Goal: Task Accomplishment & Management: Manage account settings

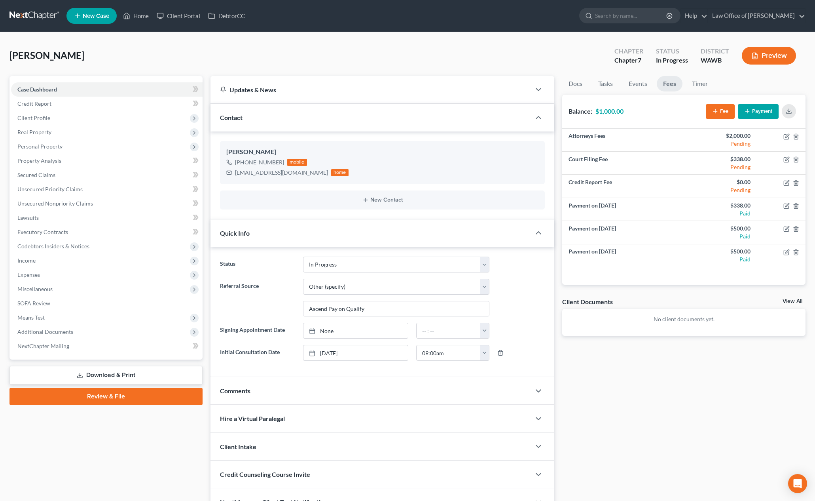
select select "4"
select select "6"
click at [634, 23] on input "search" at bounding box center [631, 15] width 72 height 15
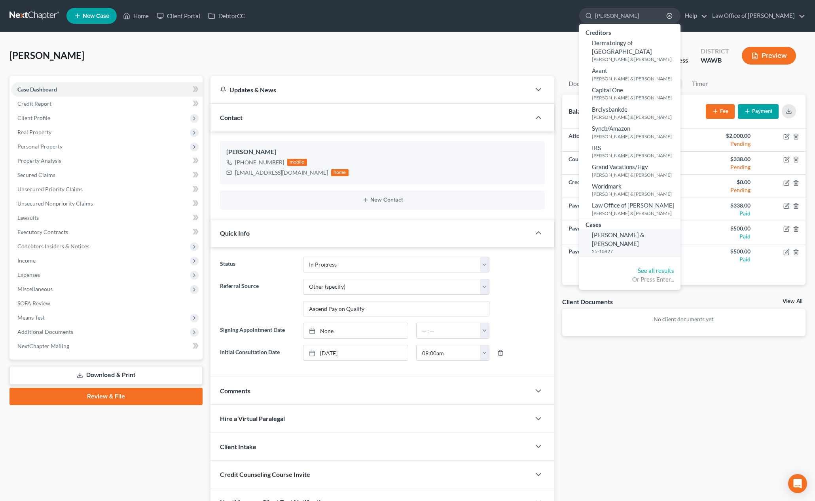
type input "deskin"
click at [637, 247] on span "[PERSON_NAME] & [PERSON_NAME]" at bounding box center [618, 238] width 53 height 15
select select "6"
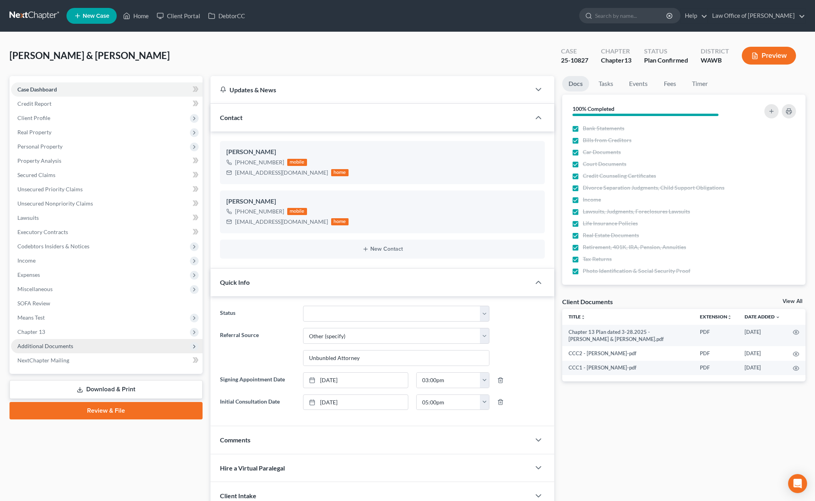
click at [80, 351] on span "Additional Documents" at bounding box center [107, 346] width 192 height 14
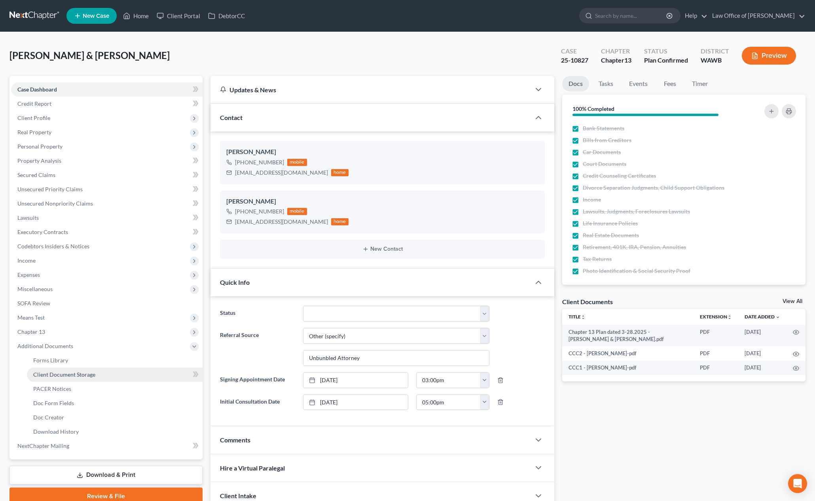
click at [69, 376] on span "Client Document Storage" at bounding box center [64, 374] width 62 height 7
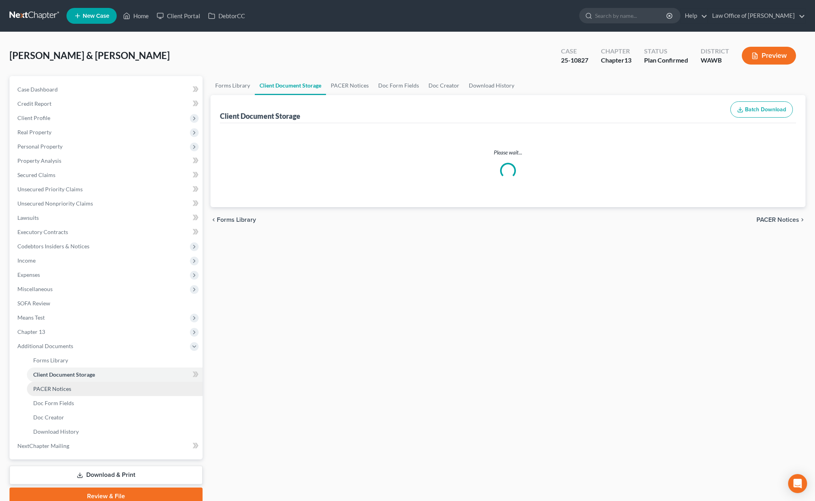
select select "0"
select select "1"
select select "3"
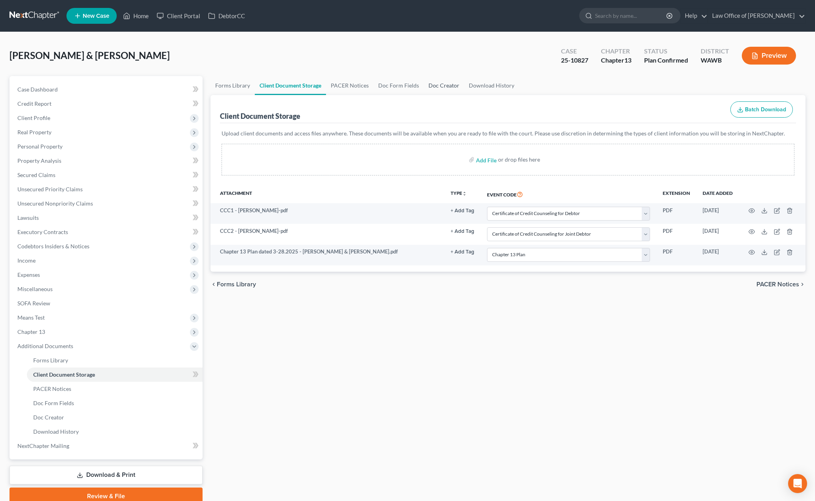
click at [446, 88] on link "Doc Creator" at bounding box center [444, 85] width 40 height 19
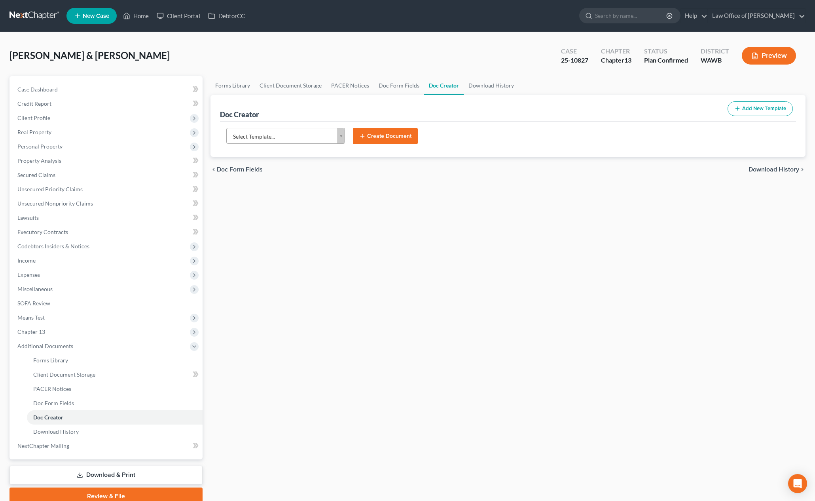
click at [279, 143] on body "Home New Case Client Portal DebtorCC Law Office of Lisa S. Tse lisa@lisatselaw.…" at bounding box center [407, 267] width 815 height 535
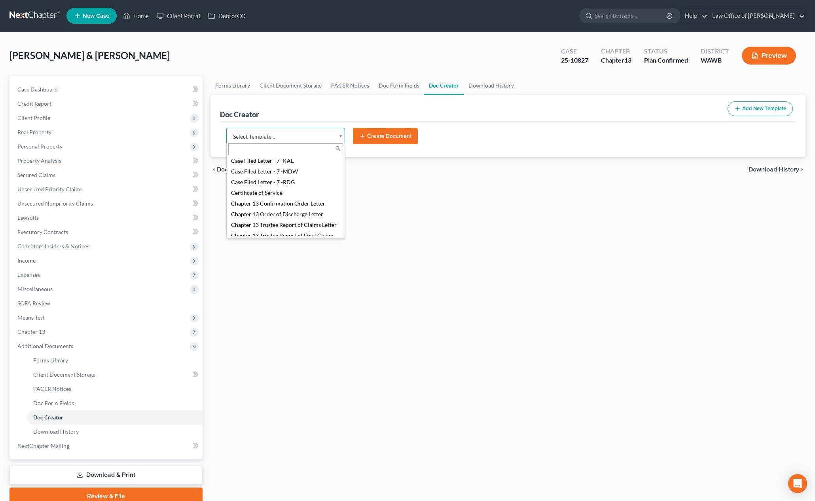
scroll to position [169, 0]
select select "104798"
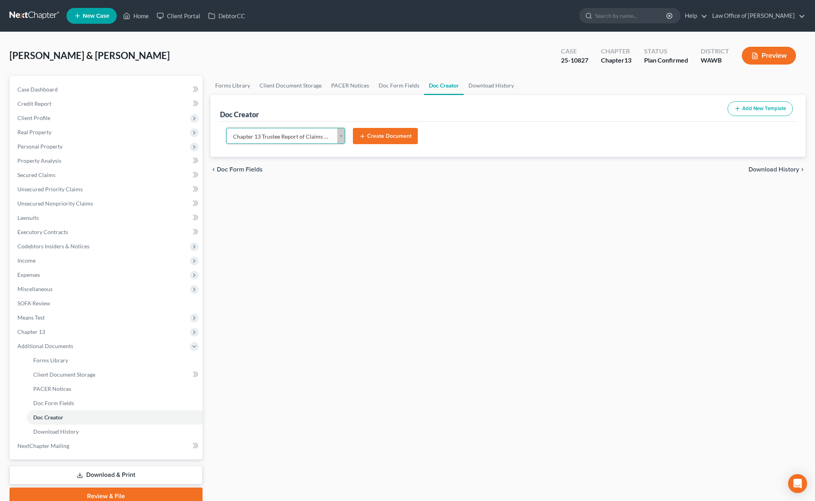
click at [388, 135] on button "Create Document" at bounding box center [385, 136] width 65 height 17
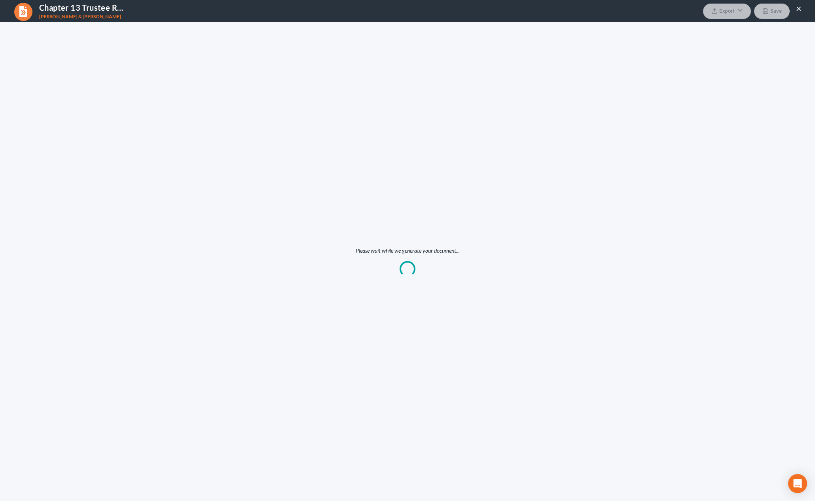
scroll to position [0, 0]
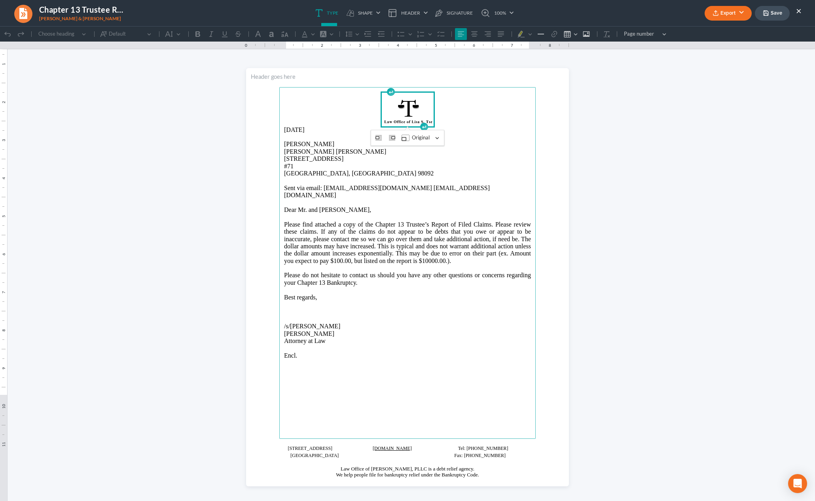
click at [315, 131] on p "[DATE]" at bounding box center [407, 129] width 247 height 7
drag, startPoint x: 315, startPoint y: 131, endPoint x: 264, endPoint y: 131, distance: 51.8
click at [264, 131] on section "10/06/2025 Thomas Edward Hayden-Deskin Kristen Marie Kurka Deskin 3501 Auburn W…" at bounding box center [407, 277] width 323 height 418
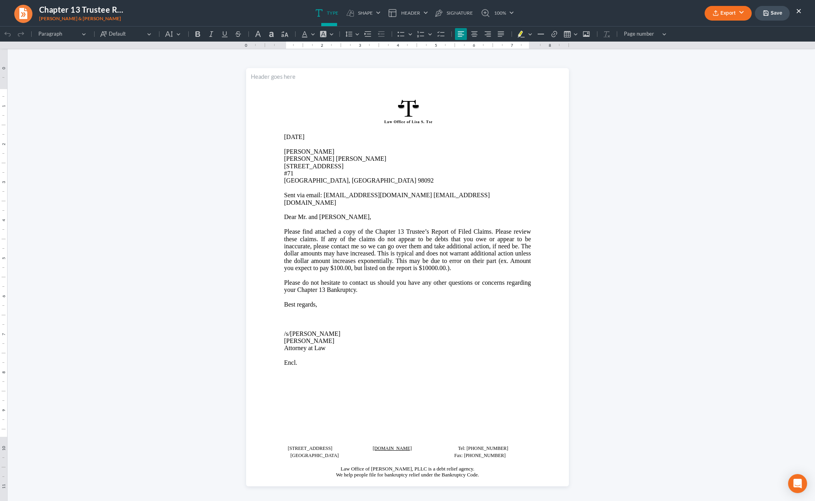
click at [728, 14] on button "Export" at bounding box center [728, 13] width 47 height 15
click at [715, 30] on link "PDF" at bounding box center [727, 31] width 61 height 13
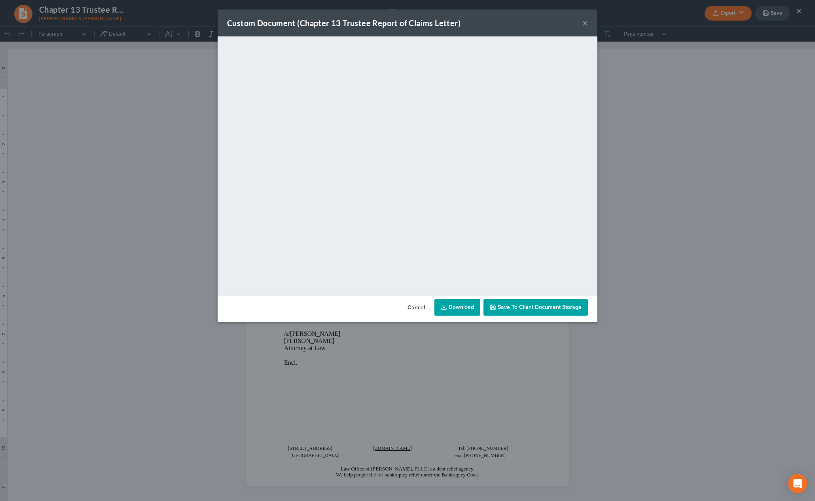
click at [583, 25] on button "×" at bounding box center [585, 22] width 6 height 9
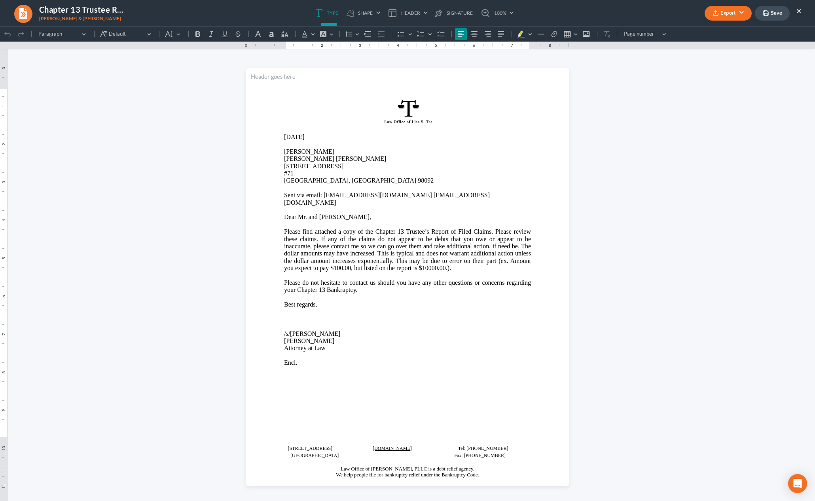
click at [800, 11] on button "×" at bounding box center [799, 10] width 6 height 9
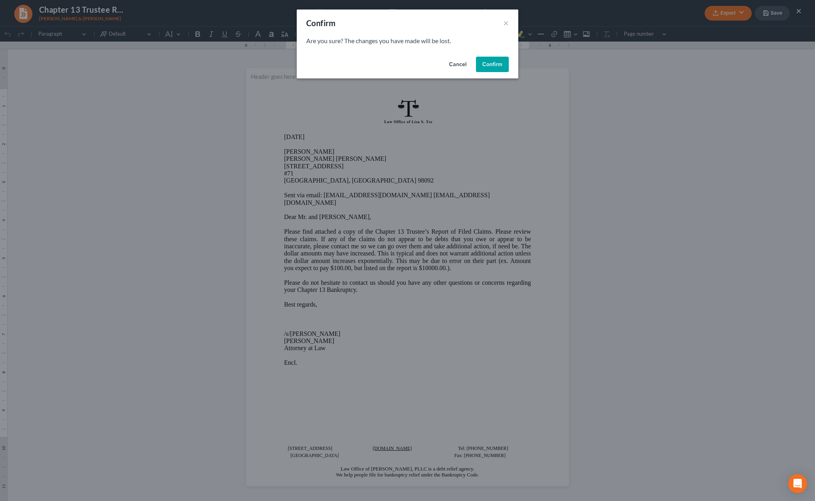
click at [494, 69] on button "Confirm" at bounding box center [492, 65] width 33 height 16
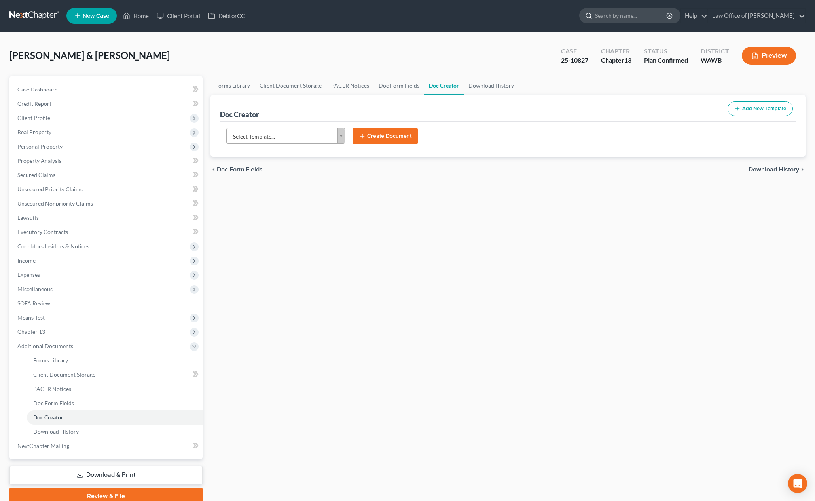
click at [637, 16] on input "search" at bounding box center [631, 15] width 72 height 15
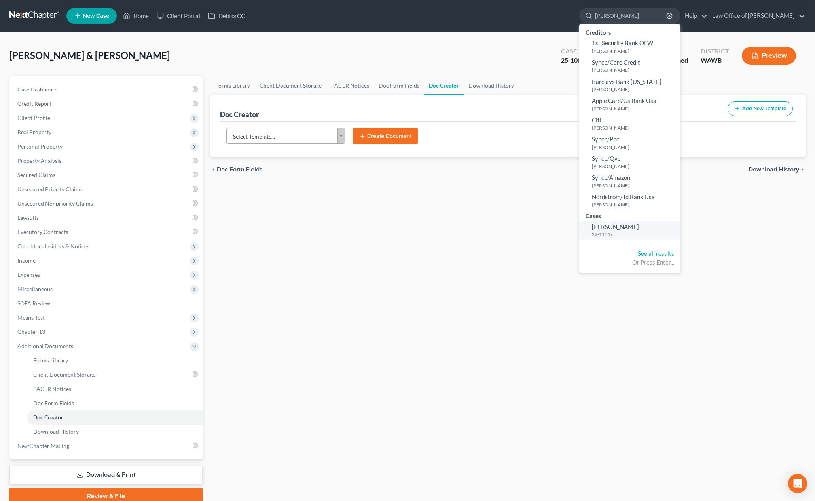
type input "mcdermott"
click at [629, 222] on link "McDermott, Lynn 22-11347" at bounding box center [629, 229] width 101 height 19
select select "6"
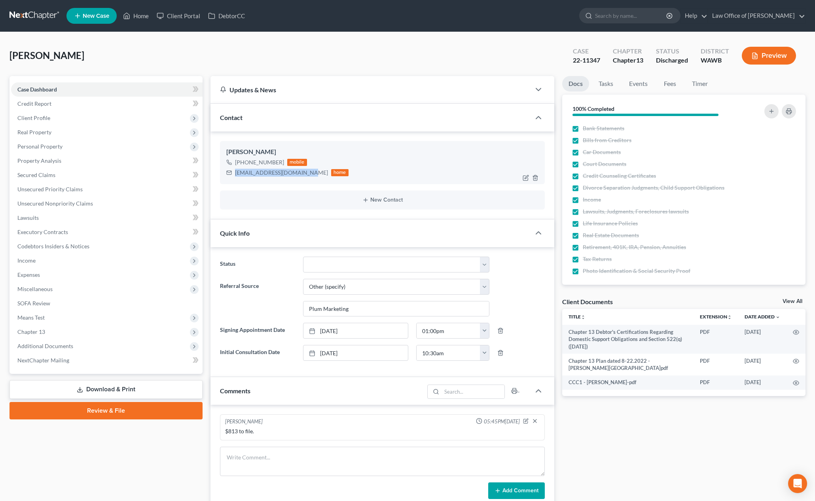
drag, startPoint x: 307, startPoint y: 176, endPoint x: 233, endPoint y: 175, distance: 73.6
click at [233, 175] on div "lynnmcdermott82@gmail.com home" at bounding box center [287, 172] width 122 height 10
copy div "lynnmcdermott82@gmail.com"
click at [131, 344] on span "Additional Documents" at bounding box center [107, 346] width 192 height 14
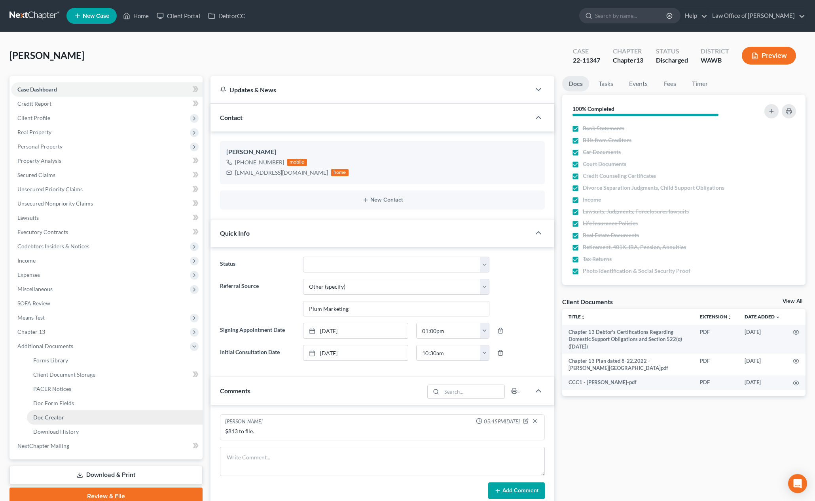
click at [91, 422] on link "Doc Creator" at bounding box center [115, 417] width 176 height 14
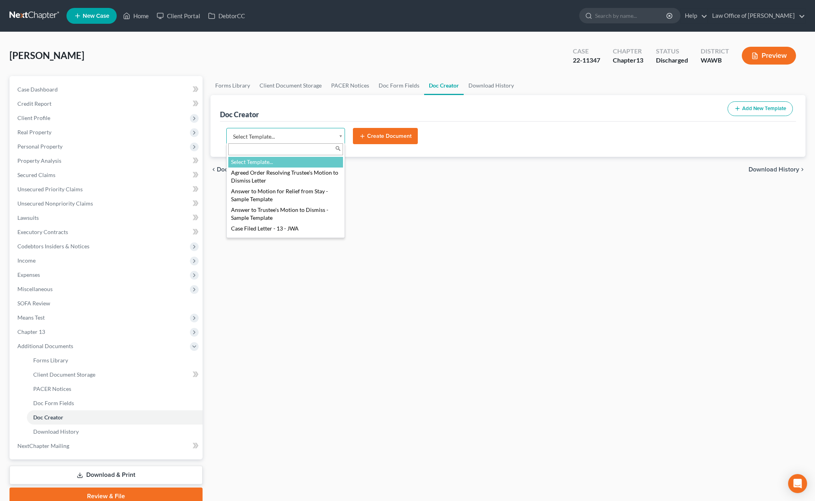
click at [327, 137] on body "Home New Case Client Portal DebtorCC Law Office of Lisa S. Tse lisa@lisatselaw.…" at bounding box center [407, 267] width 815 height 535
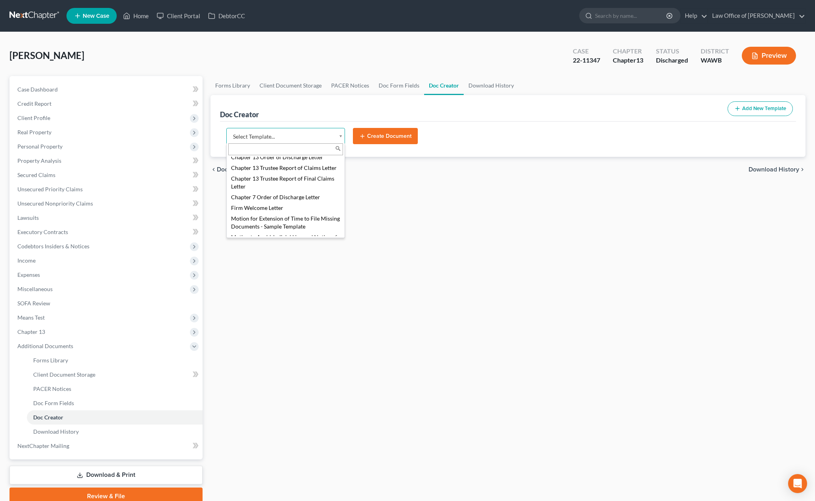
scroll to position [200, 0]
select select "104796"
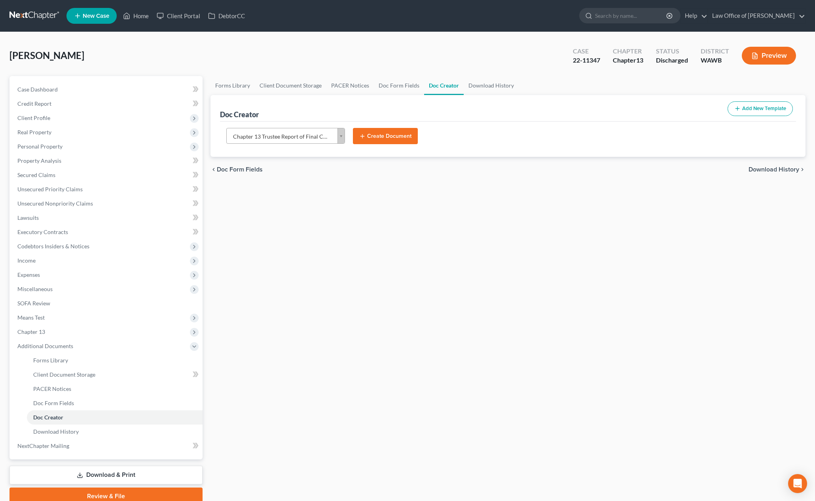
click at [379, 136] on button "Create Document" at bounding box center [385, 136] width 65 height 17
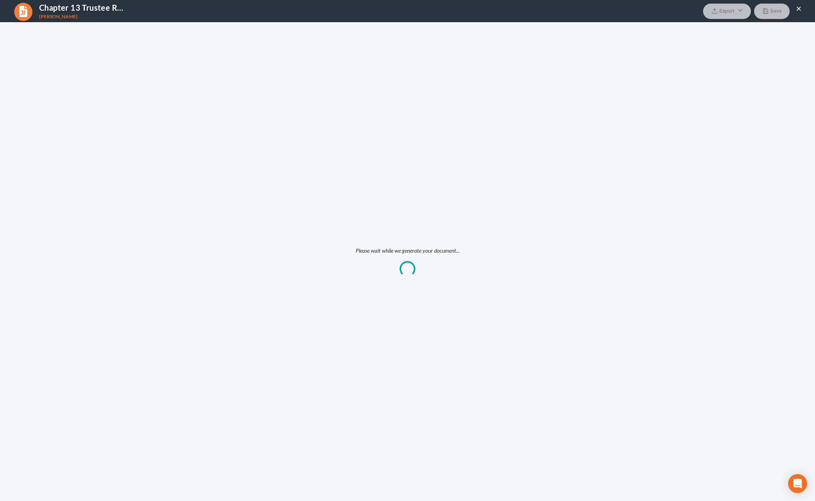
scroll to position [0, 0]
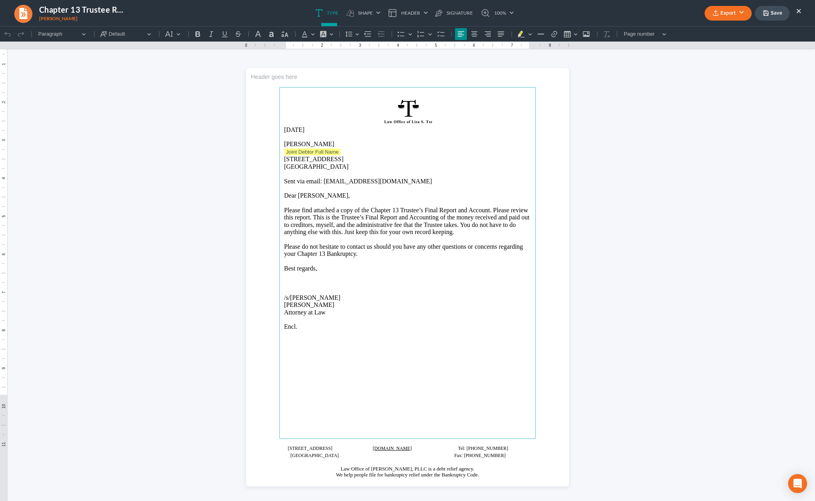
click at [321, 129] on p "[DATE]" at bounding box center [407, 129] width 247 height 7
drag, startPoint x: 317, startPoint y: 129, endPoint x: 240, endPoint y: 129, distance: 77.6
click at [240, 129] on html "0.50 9.75 0 1 1 2 2 3 3 4 4 5 5 6 6 7 7 8 8 9 9 10 10 11 11 Undo (⌘Z) Undo Redo…" at bounding box center [407, 274] width 815 height 497
click at [342, 149] on p "Joint Debtor Full Name" at bounding box center [407, 152] width 247 height 8
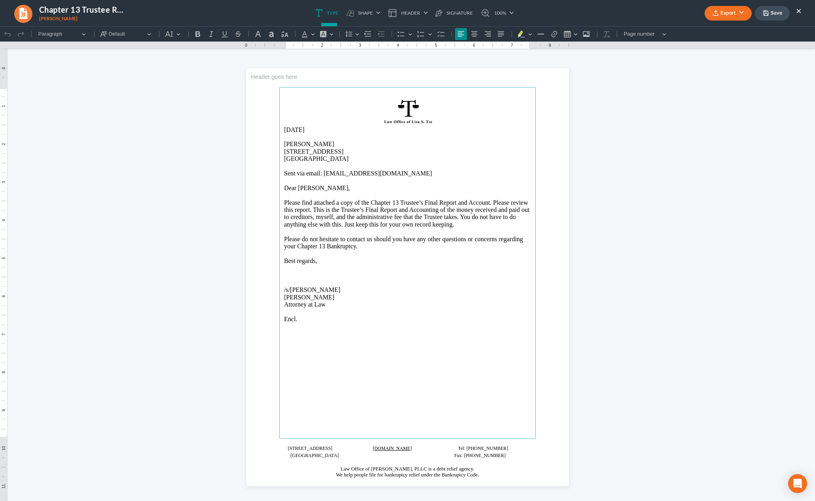
click at [750, 5] on ul "Export PDF Word Client Doc Storage Save ×" at bounding box center [753, 13] width 97 height 17
click at [742, 10] on button "Export" at bounding box center [728, 13] width 47 height 15
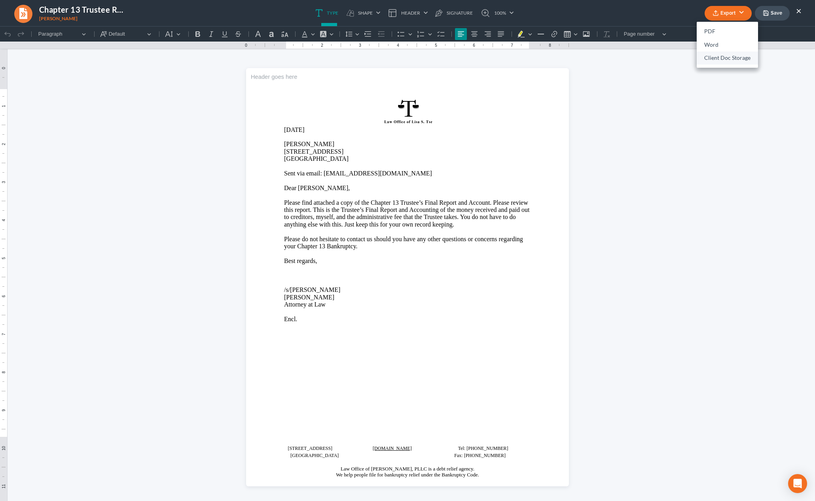
click at [715, 56] on link "Client Doc Storage" at bounding box center [727, 57] width 61 height 13
click at [744, 14] on button "Export" at bounding box center [728, 13] width 47 height 15
click at [715, 33] on link "PDF" at bounding box center [727, 31] width 61 height 13
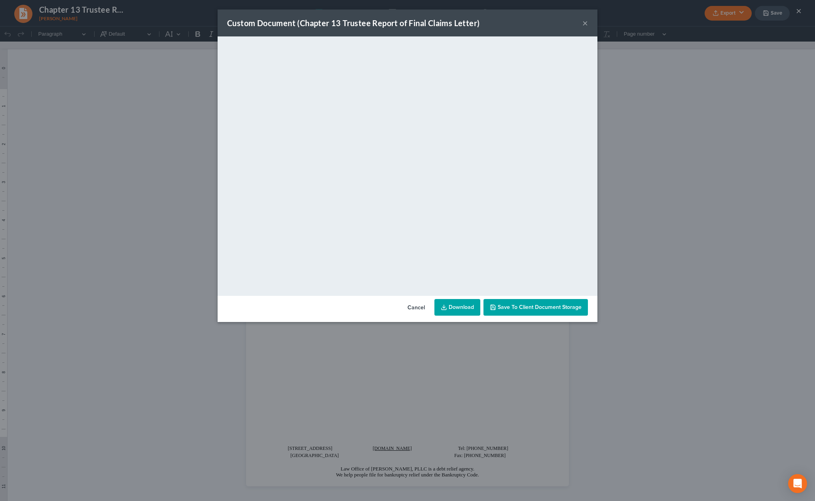
click at [587, 24] on button "×" at bounding box center [585, 22] width 6 height 9
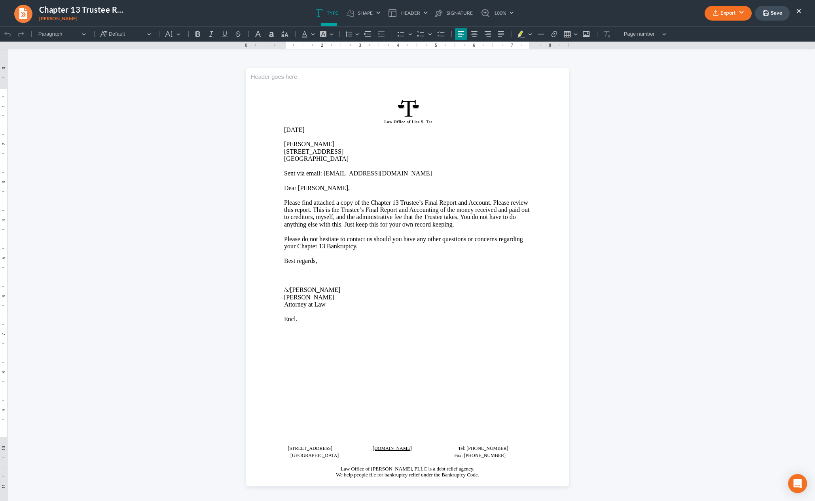
click at [799, 9] on button "×" at bounding box center [799, 10] width 6 height 9
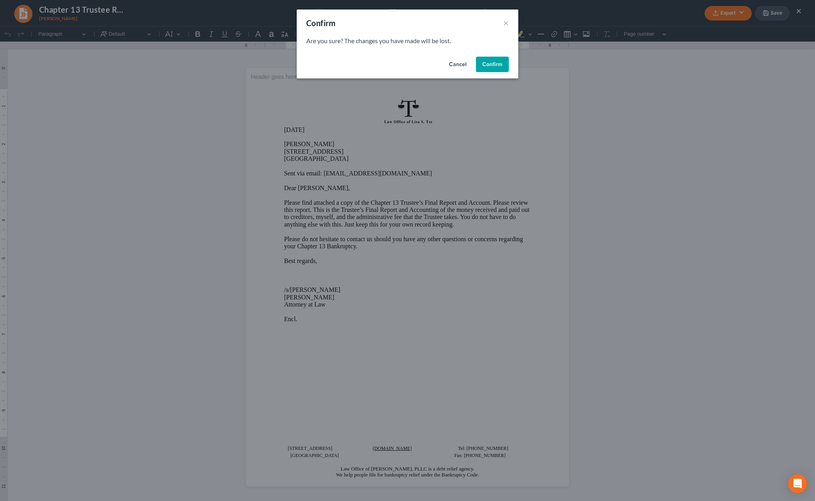
click at [506, 64] on button "Confirm" at bounding box center [492, 65] width 33 height 16
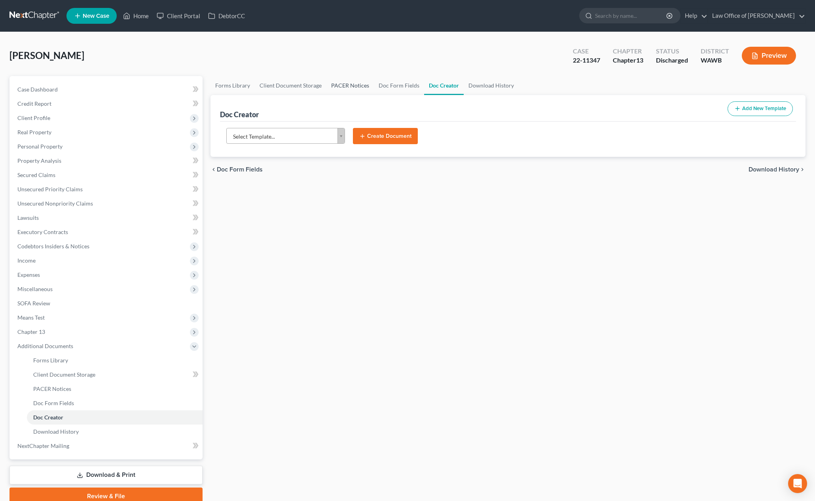
click at [351, 88] on link "PACER Notices" at bounding box center [349, 85] width 47 height 19
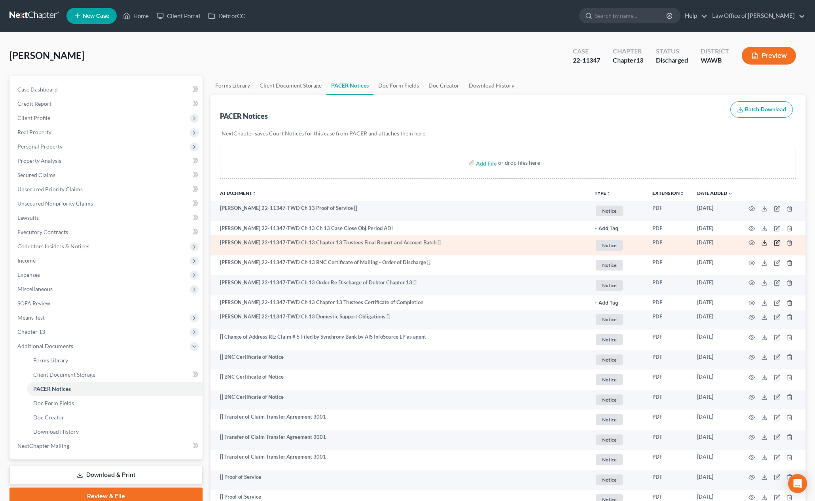
drag, startPoint x: 774, startPoint y: 242, endPoint x: 766, endPoint y: 241, distance: 7.6
click at [766, 242] on td at bounding box center [772, 245] width 66 height 20
click at [766, 241] on icon at bounding box center [764, 242] width 6 height 6
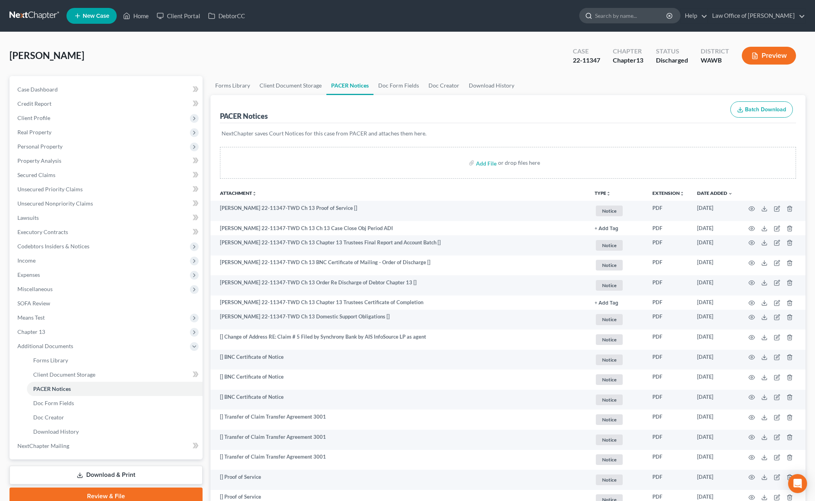
click at [637, 21] on input "search" at bounding box center [631, 15] width 72 height 15
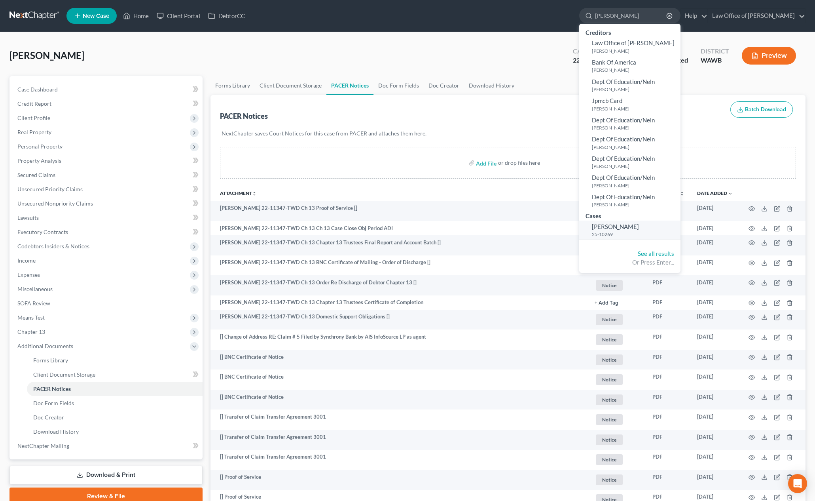
type input "burdier"
click at [654, 226] on link "Burdier, Regis 25-10269" at bounding box center [629, 229] width 101 height 19
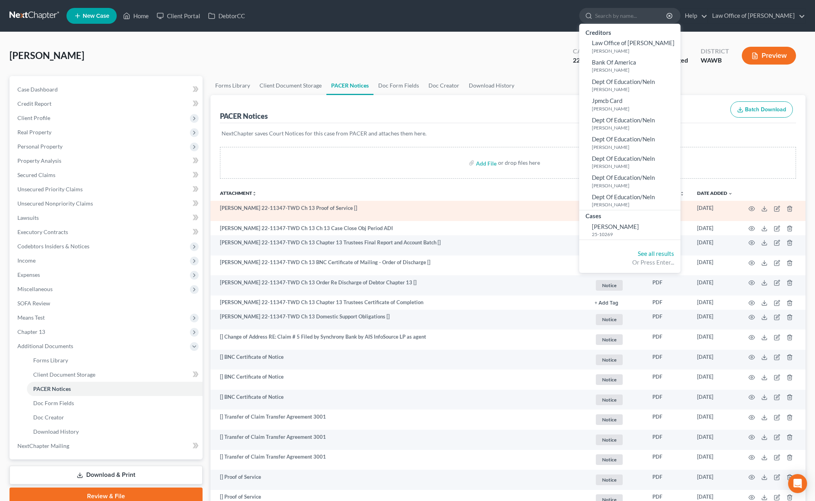
select select "6"
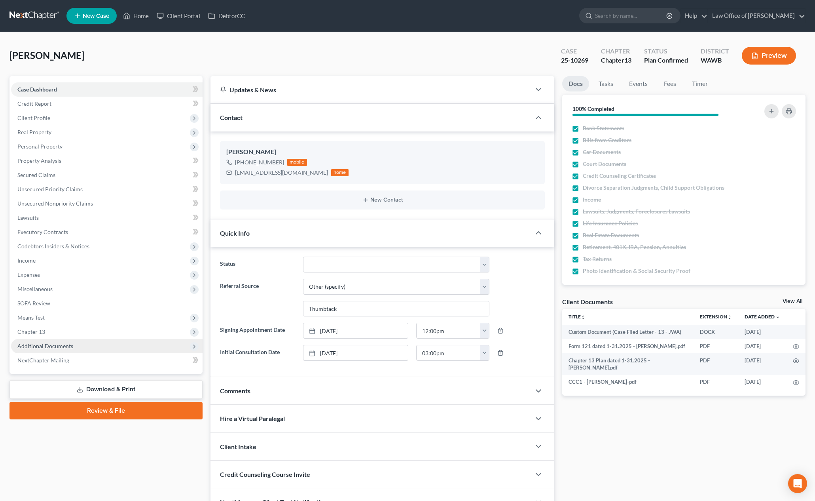
click at [100, 344] on span "Additional Documents" at bounding box center [107, 346] width 192 height 14
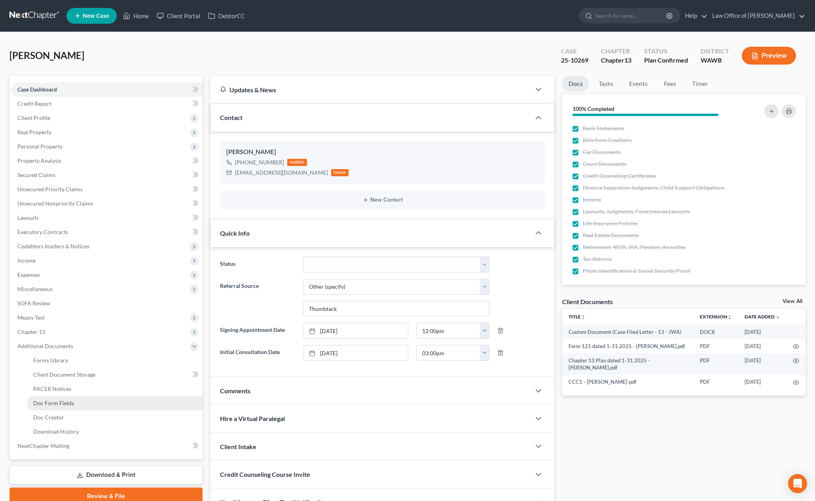
click at [78, 398] on link "Doc Form Fields" at bounding box center [115, 403] width 176 height 14
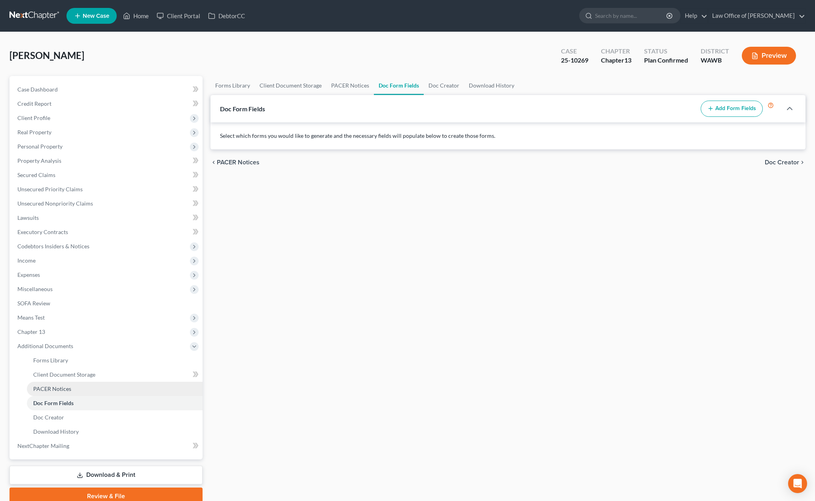
click at [78, 387] on link "PACER Notices" at bounding box center [115, 388] width 176 height 14
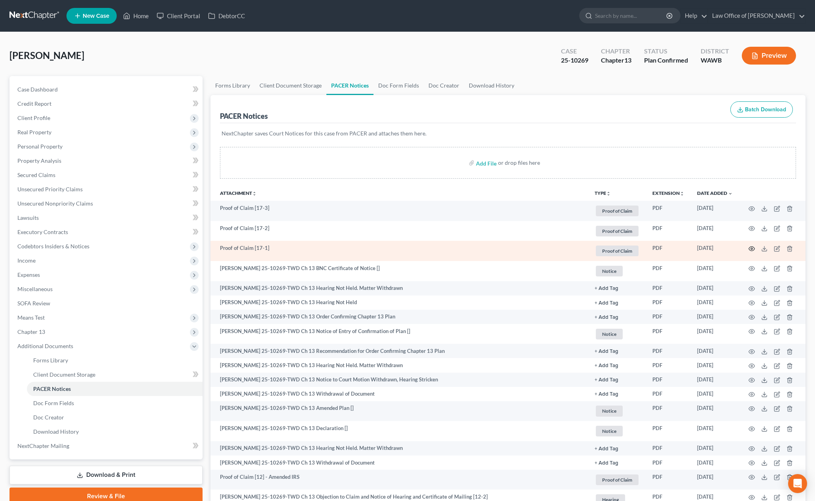
click at [753, 248] on icon "button" at bounding box center [752, 248] width 6 height 6
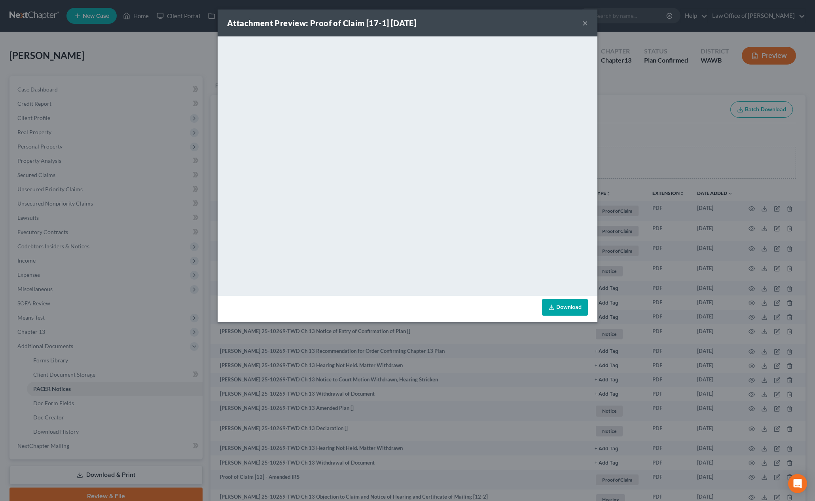
click at [756, 250] on div "Attachment Preview: Proof of Claim [17-1] 10/03/2025 × <object ng-attr-data='ht…" at bounding box center [407, 250] width 815 height 501
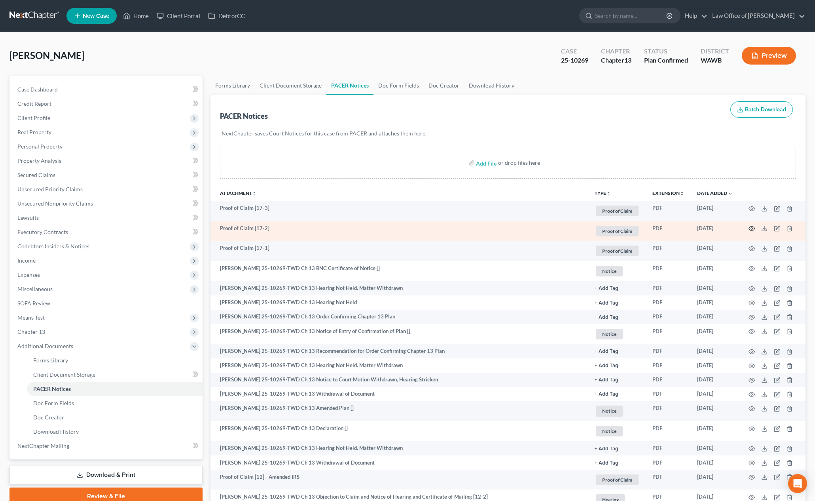
click at [753, 230] on icon "button" at bounding box center [752, 228] width 6 height 4
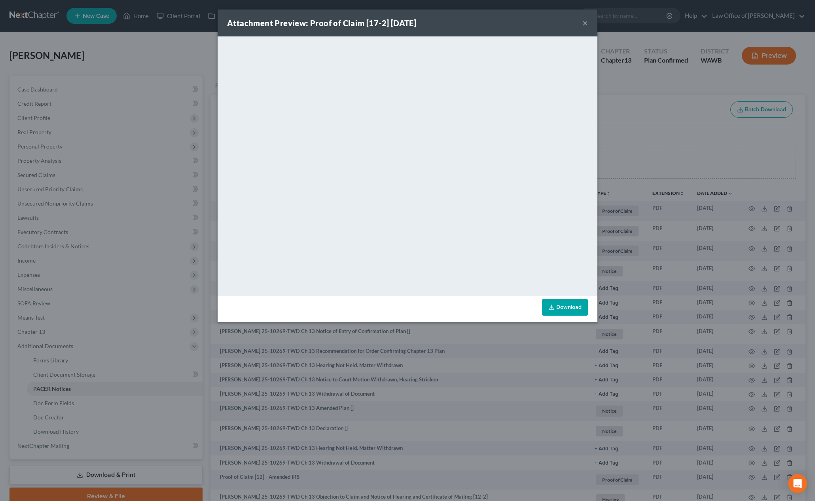
click at [753, 206] on div "Attachment Preview: Proof of Claim [17-2] 10/03/2025 × <object ng-attr-data='ht…" at bounding box center [407, 250] width 815 height 501
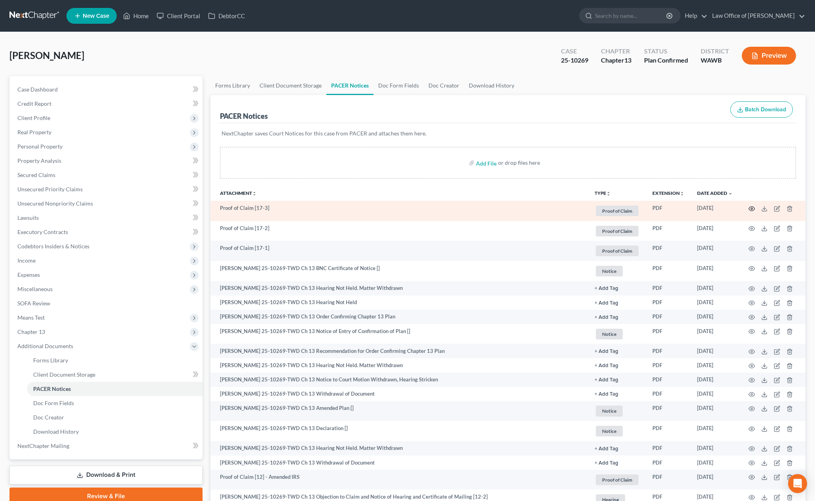
click at [753, 205] on td at bounding box center [772, 211] width 66 height 20
click at [753, 212] on td at bounding box center [772, 211] width 66 height 20
click at [753, 209] on icon "button" at bounding box center [752, 208] width 6 height 6
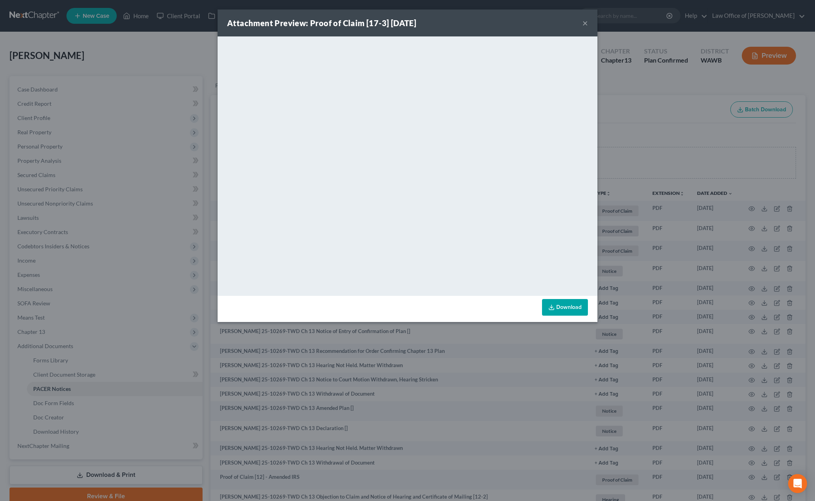
click at [639, 191] on div "Attachment Preview: Proof of Claim [17-3] 10/03/2025 × <object ng-attr-data='ht…" at bounding box center [407, 250] width 815 height 501
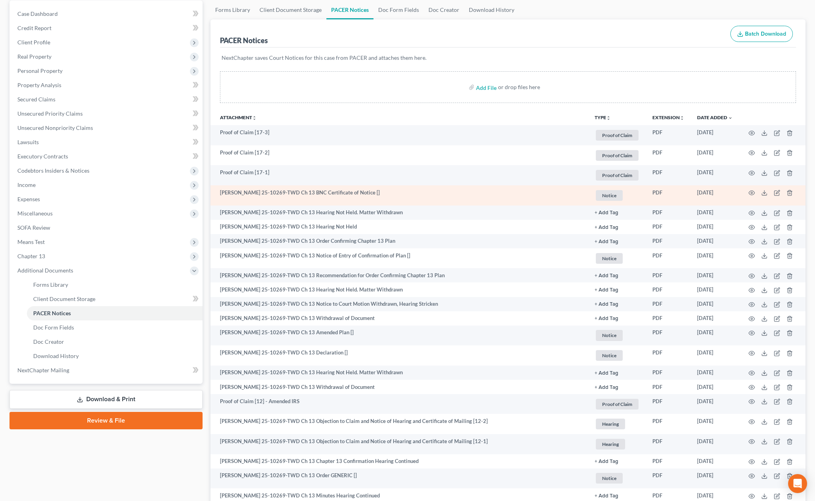
scroll to position [137, 0]
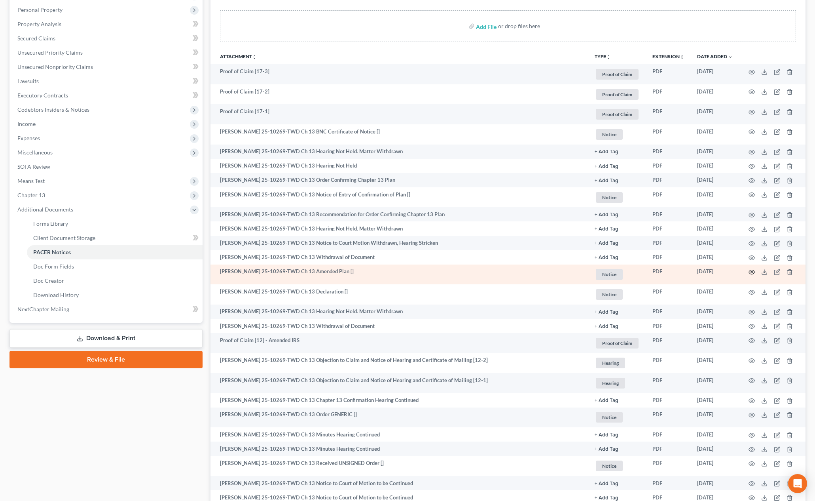
click at [751, 273] on icon "button" at bounding box center [752, 272] width 6 height 6
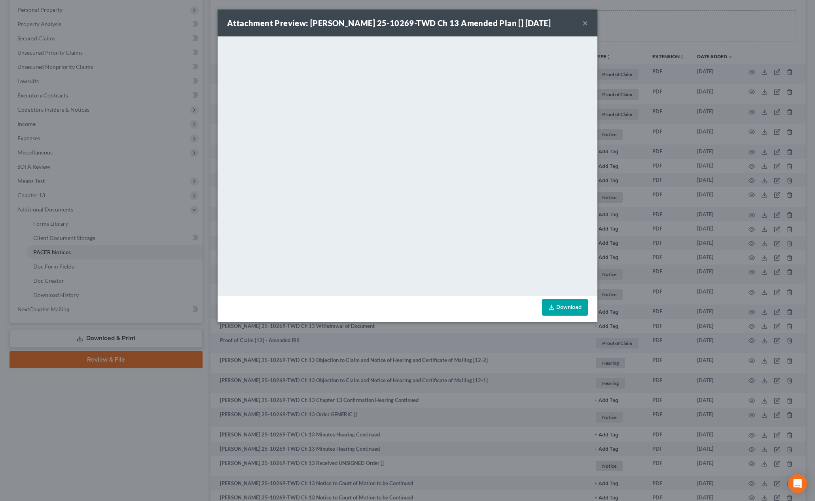
click at [587, 22] on button "×" at bounding box center [585, 22] width 6 height 9
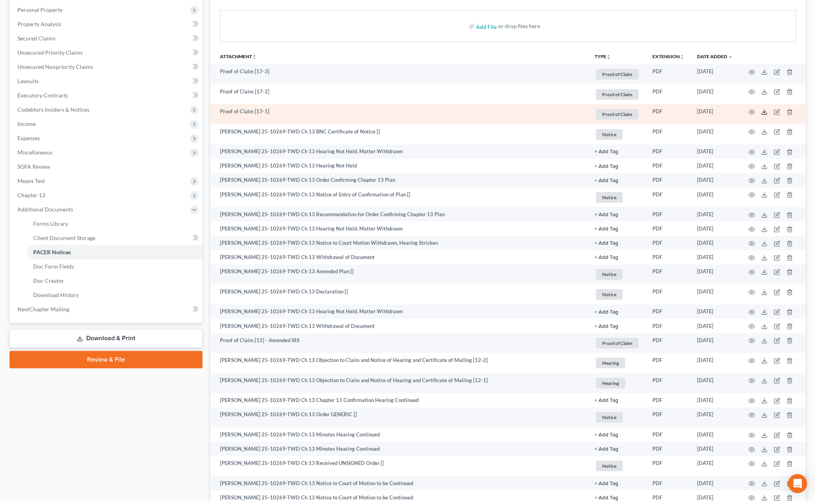
click at [764, 112] on polyline at bounding box center [764, 112] width 3 height 1
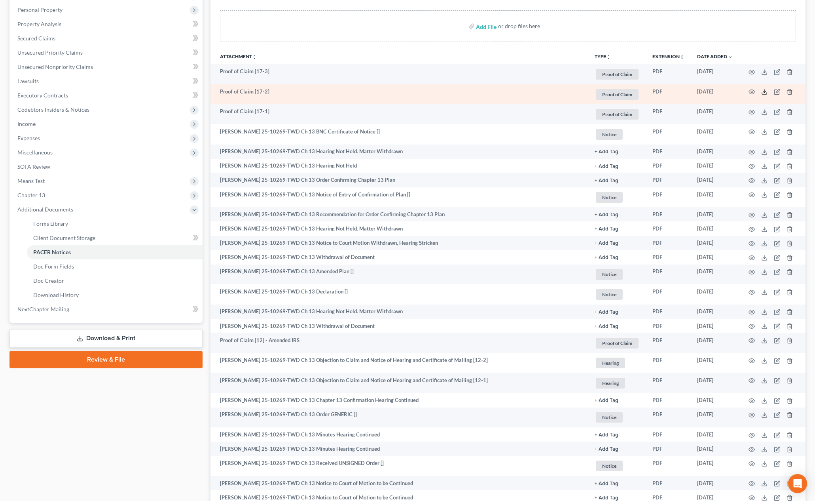
click at [766, 92] on icon at bounding box center [764, 92] width 6 height 6
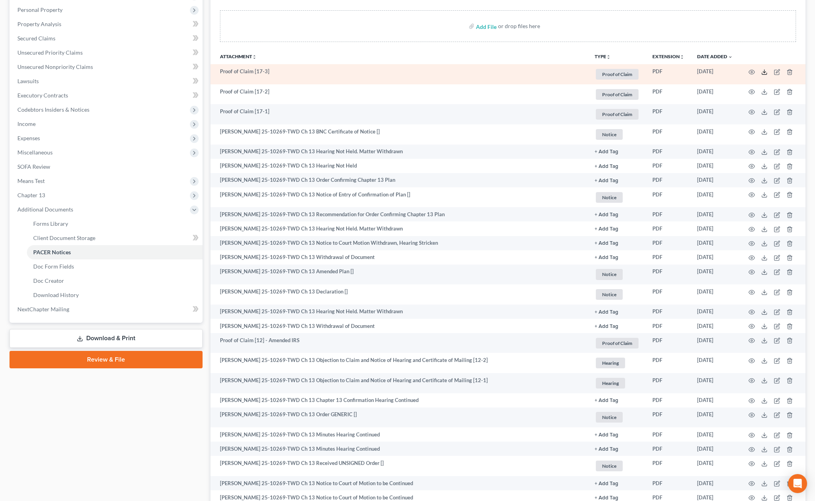
click at [763, 71] on icon at bounding box center [764, 72] width 6 height 6
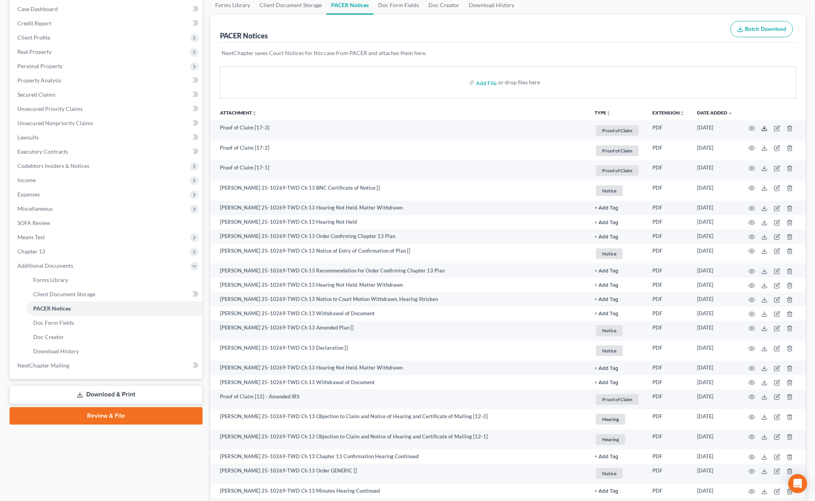
scroll to position [0, 0]
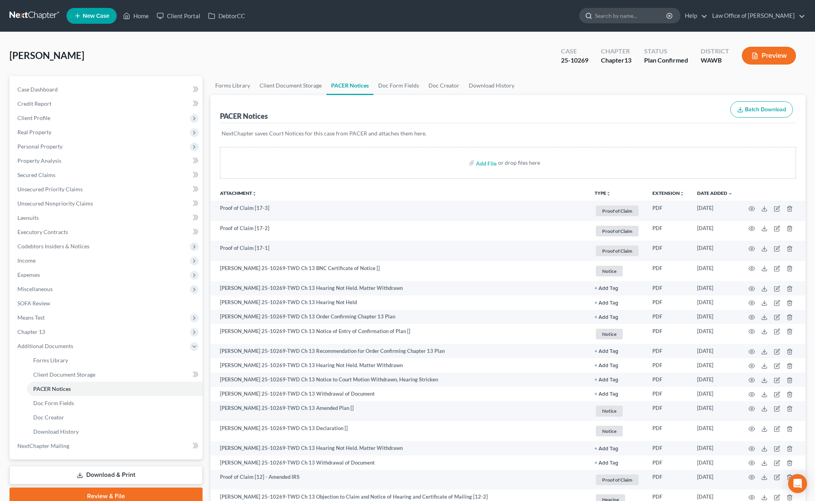
click at [641, 17] on input "search" at bounding box center [631, 15] width 72 height 15
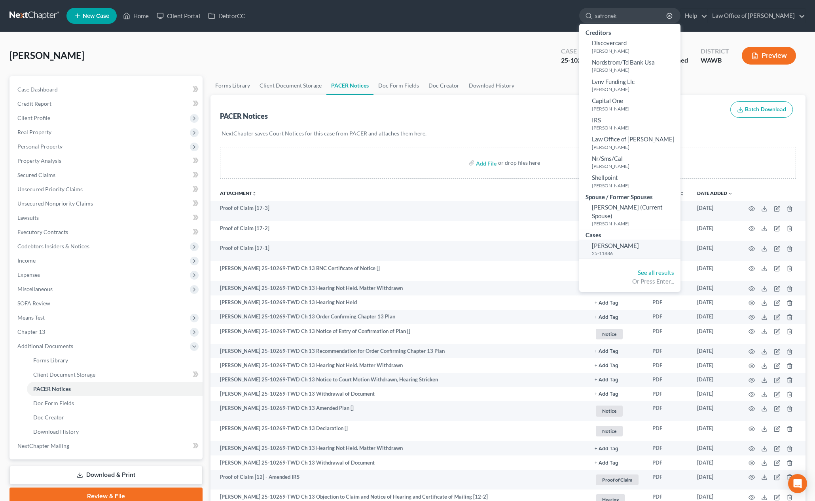
type input "safronek"
click at [635, 248] on span "[PERSON_NAME]" at bounding box center [615, 245] width 47 height 7
select select "0"
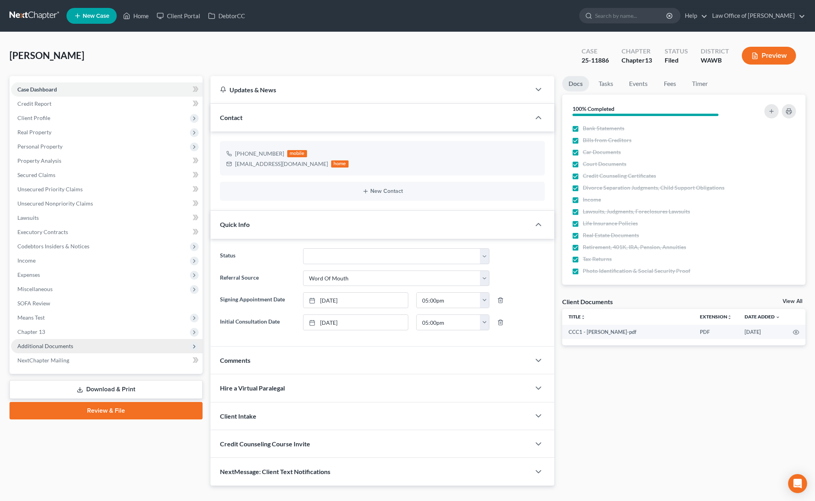
click at [124, 343] on span "Additional Documents" at bounding box center [107, 346] width 192 height 14
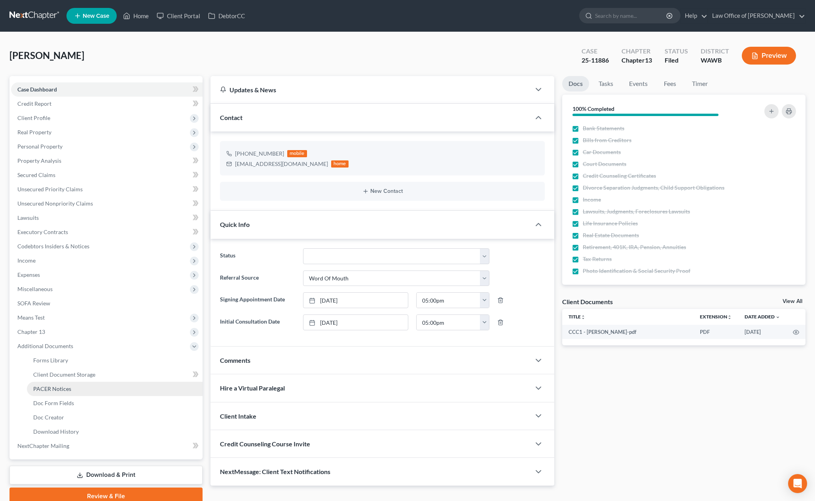
click at [77, 392] on link "PACER Notices" at bounding box center [115, 388] width 176 height 14
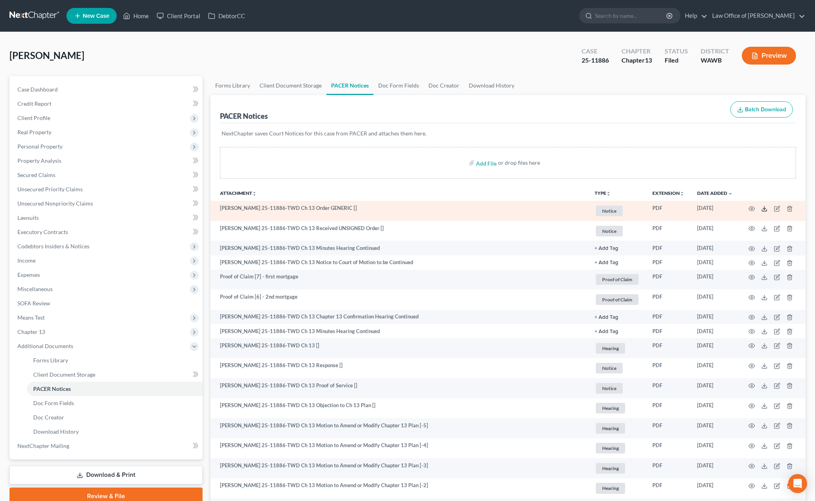
click at [763, 208] on icon at bounding box center [764, 208] width 6 height 6
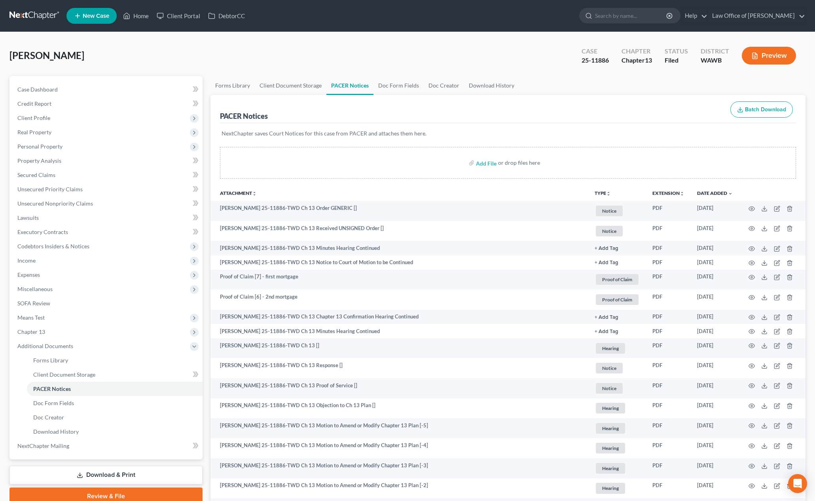
click at [10, 12] on link at bounding box center [34, 16] width 51 height 14
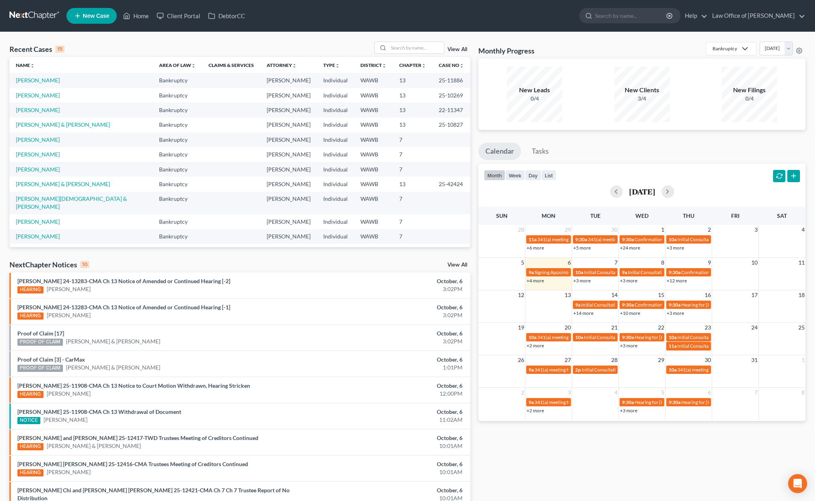
click at [460, 263] on link "View All" at bounding box center [458, 265] width 20 height 6
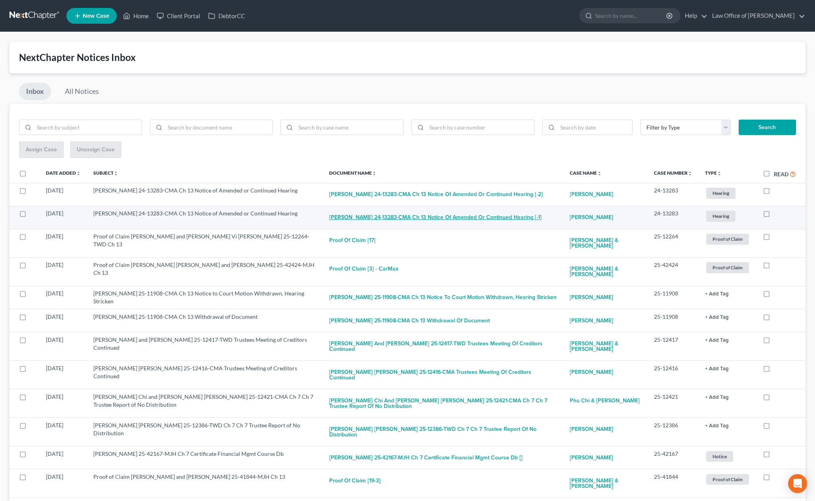
click at [480, 217] on button "Gerd Albert Brendel 24-13283-CMA Ch 13 Notice of Amended or Continued Hearing […" at bounding box center [435, 217] width 212 height 16
checkbox input "true"
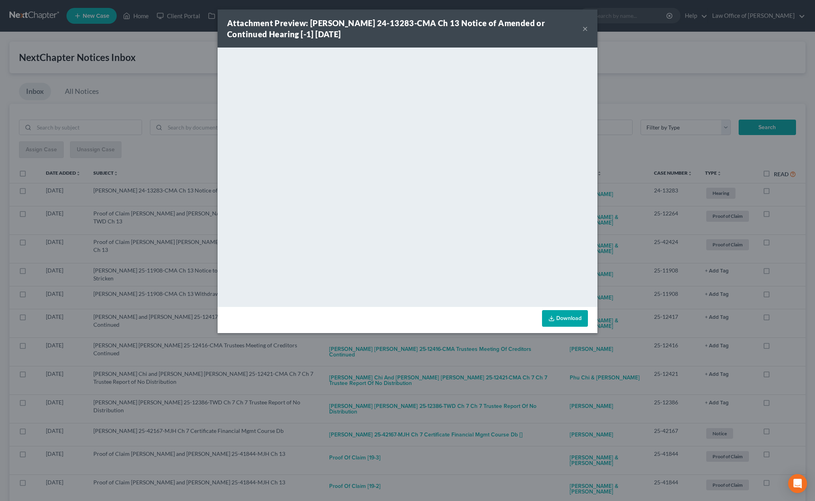
click at [631, 175] on div "Attachment Preview: Gerd Albert Brendel 24-13283-CMA Ch 13 Notice of Amended or…" at bounding box center [407, 250] width 815 height 501
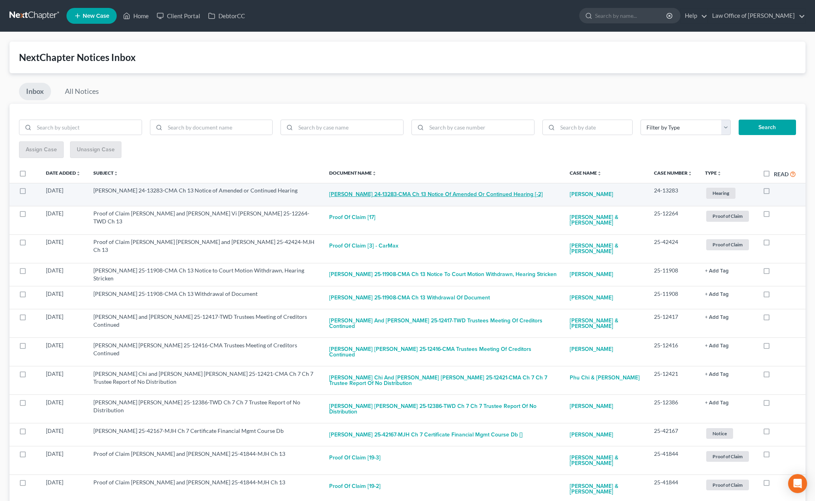
click at [432, 195] on button "Gerd Albert Brendel 24-13283-CMA Ch 13 Notice of Amended or Continued Hearing […" at bounding box center [436, 194] width 214 height 16
checkbox input "true"
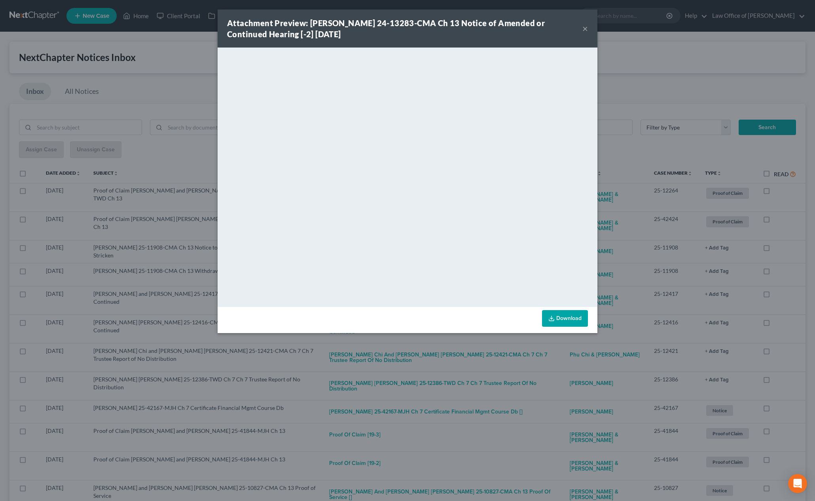
click at [631, 170] on div "Attachment Preview: Gerd Albert Brendel 24-13283-CMA Ch 13 Notice of Amended or…" at bounding box center [407, 250] width 815 height 501
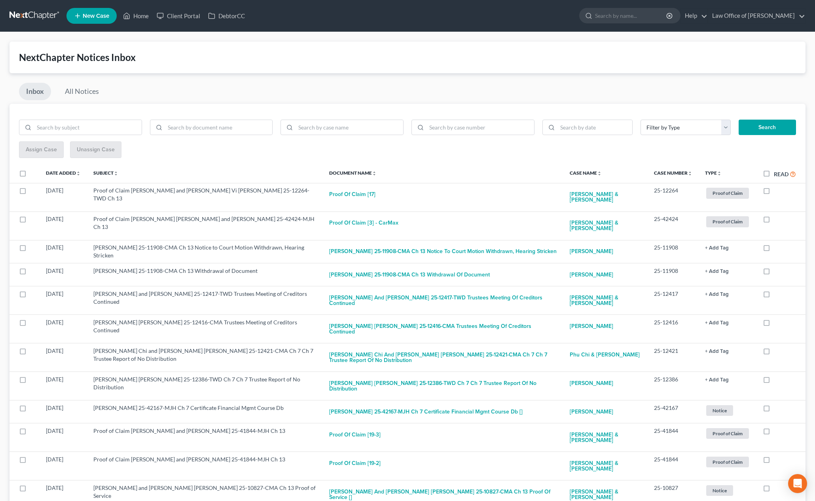
click at [774, 172] on label "Read" at bounding box center [785, 173] width 22 height 9
click at [777, 172] on input "Read" at bounding box center [779, 171] width 5 height 5
checkbox input "true"
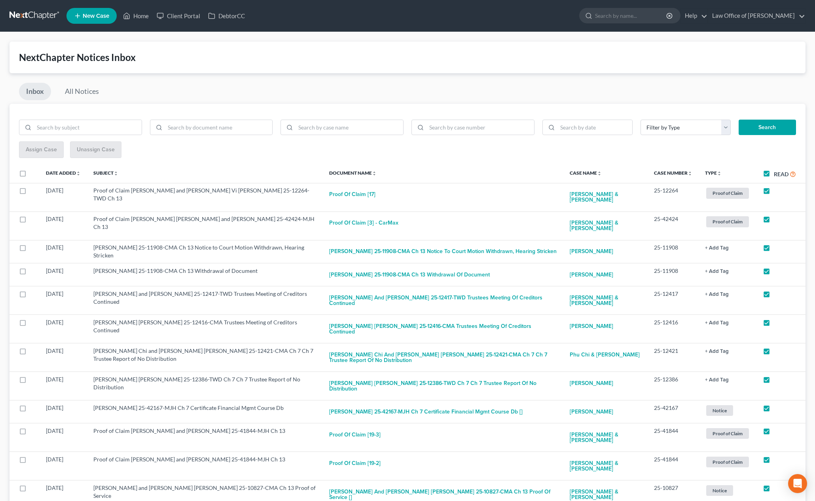
checkbox input "true"
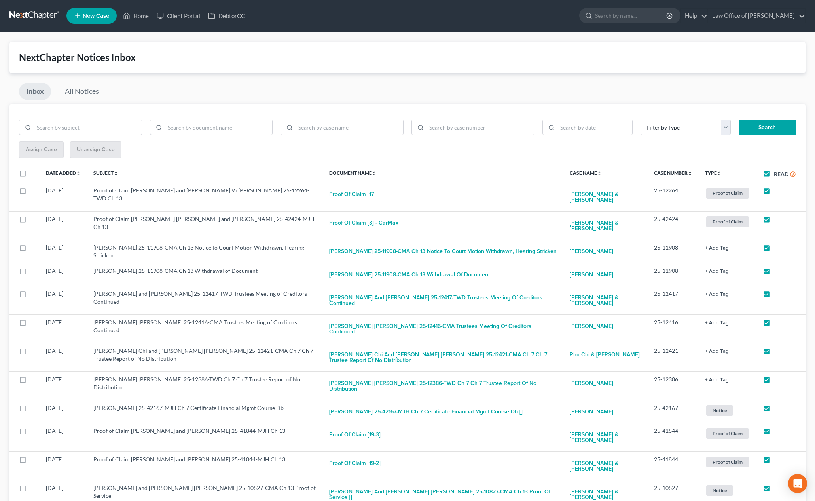
checkbox input "true"
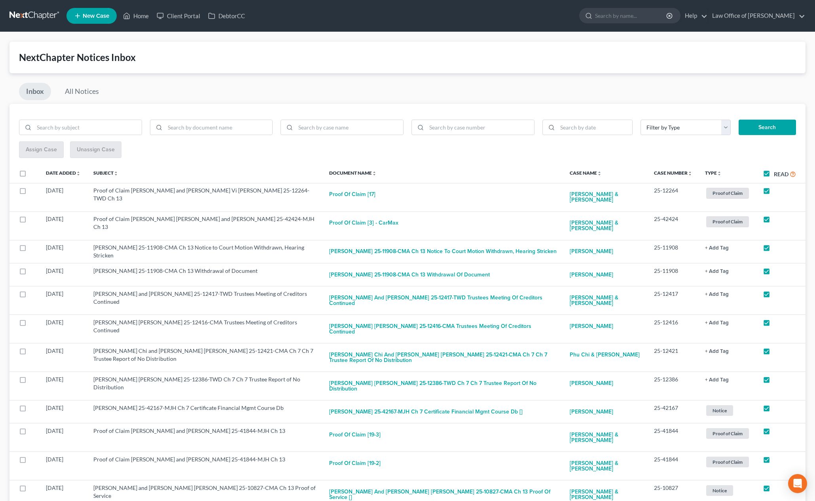
checkbox input "true"
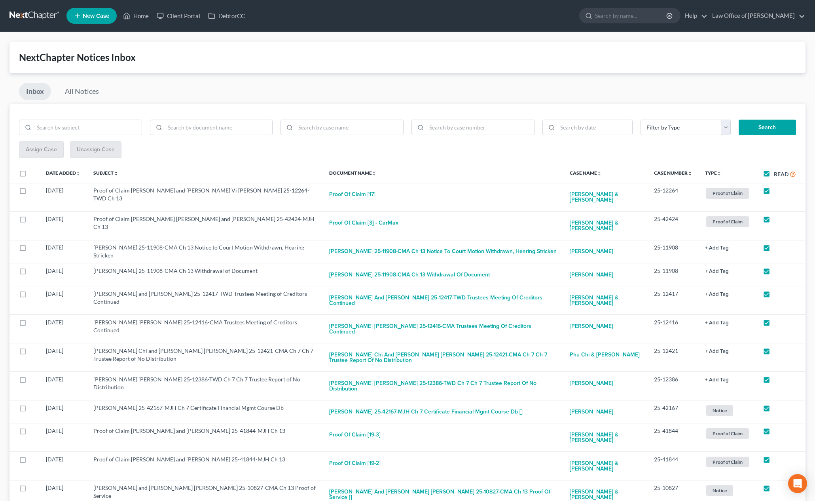
checkbox input "true"
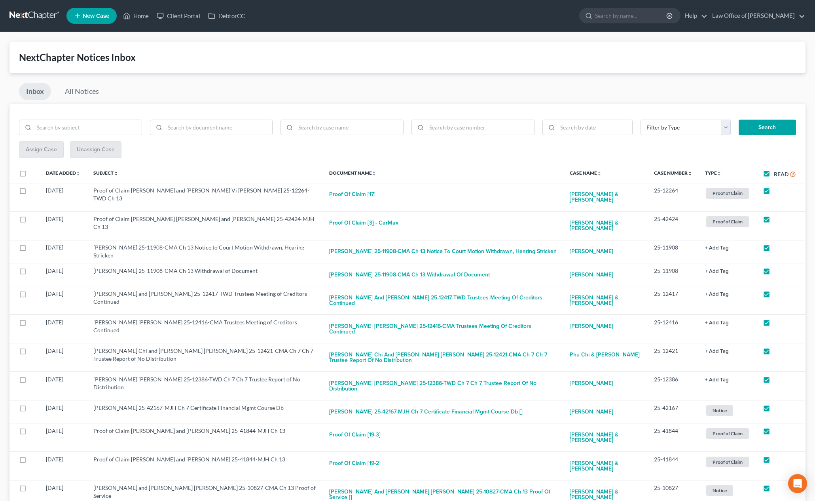
checkbox input "true"
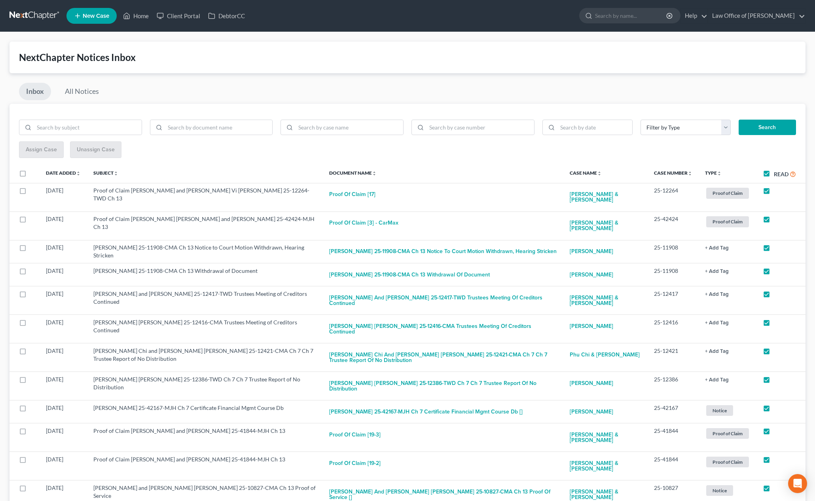
checkbox input "true"
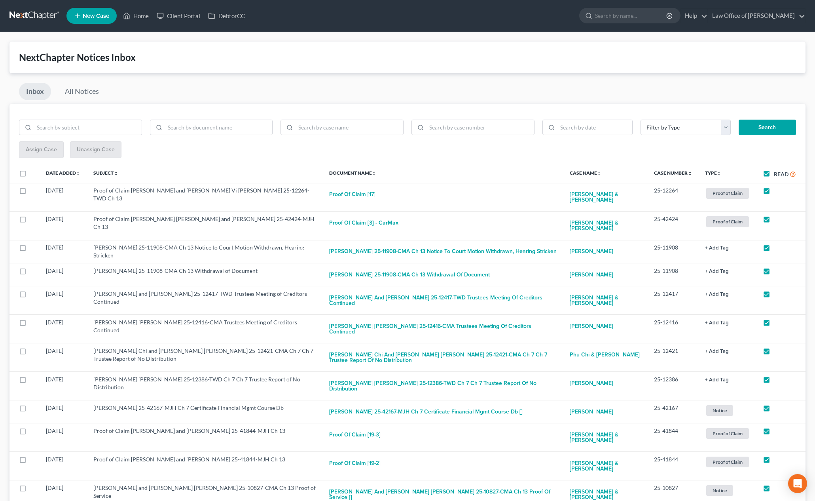
checkbox input "true"
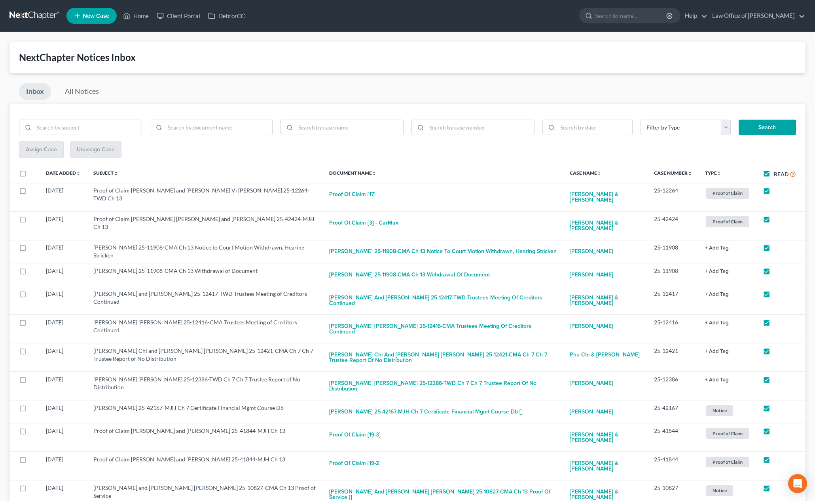
checkbox input "true"
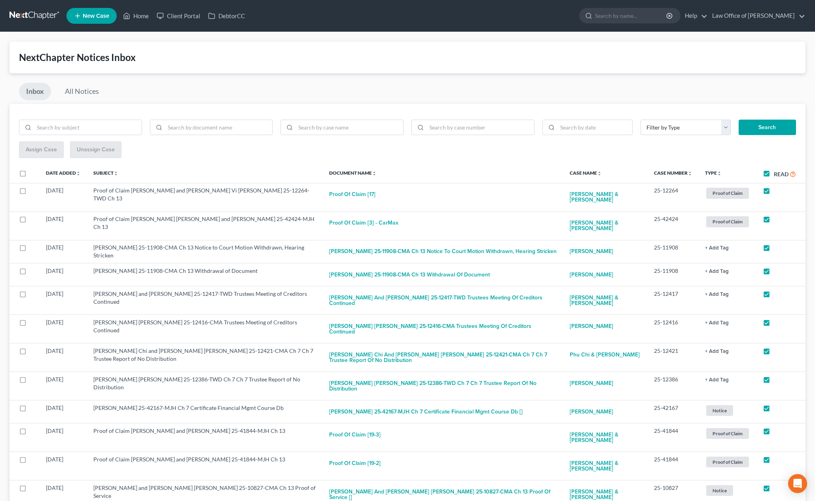
checkbox input "true"
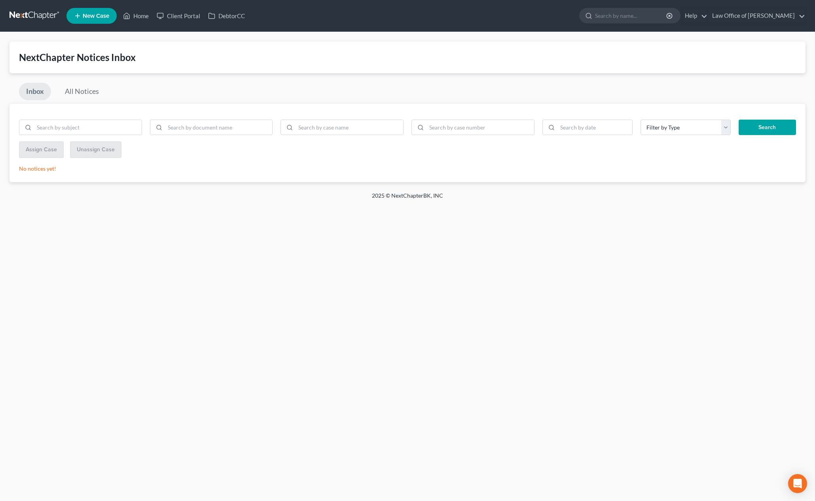
click at [46, 20] on link at bounding box center [34, 16] width 51 height 14
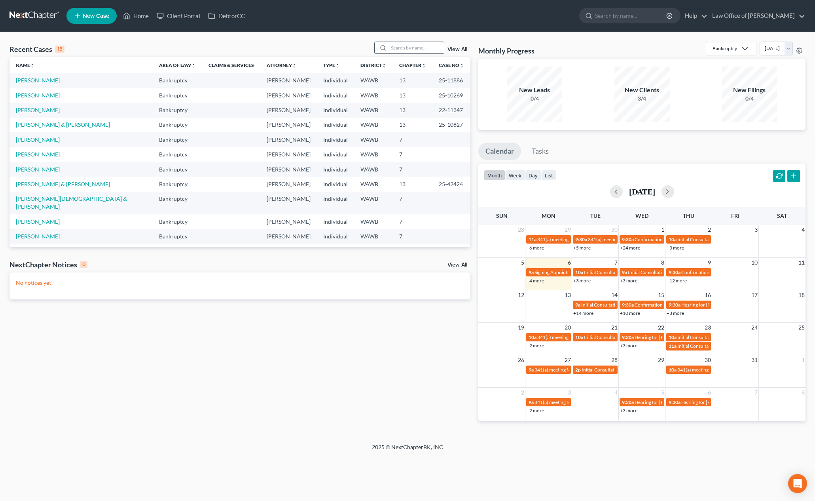
click at [407, 48] on input "search" at bounding box center [416, 47] width 55 height 11
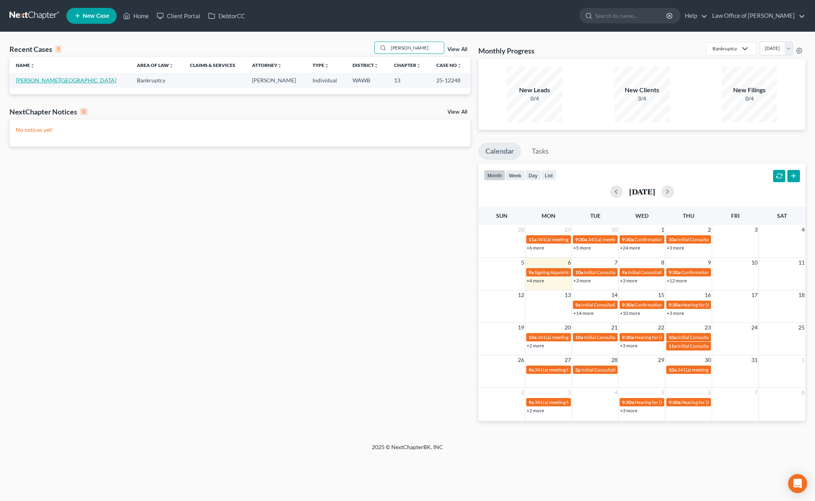
type input "[PERSON_NAME]"
click at [42, 80] on link "[PERSON_NAME][GEOGRAPHIC_DATA]" at bounding box center [66, 80] width 101 height 7
select select "6"
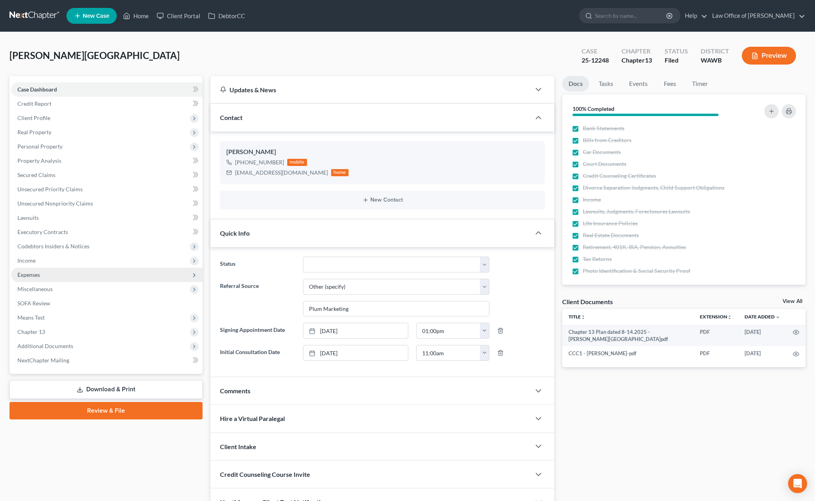
click at [51, 272] on span "Expenses" at bounding box center [107, 274] width 192 height 14
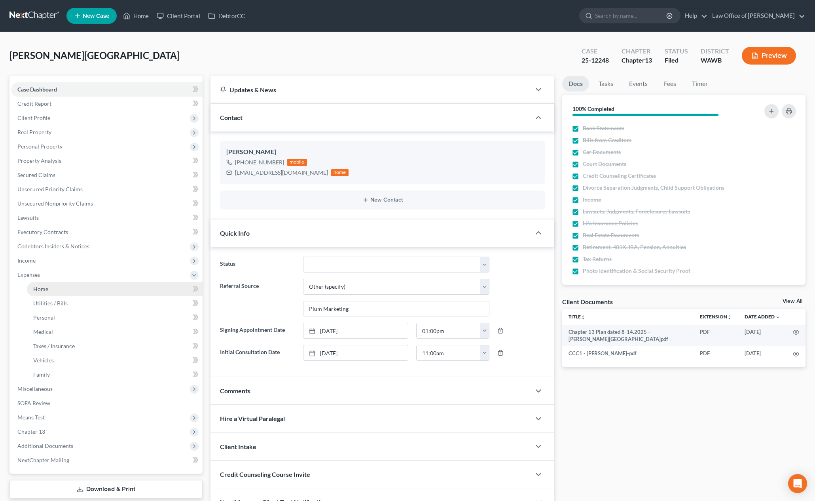
click at [55, 286] on link "Home" at bounding box center [115, 289] width 176 height 14
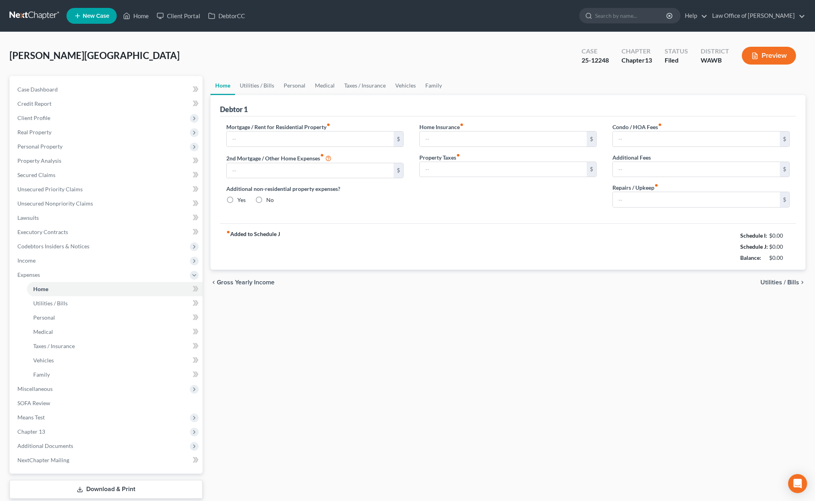
type input "2,200.00"
type input "0.00"
radio input "true"
type input "0.00"
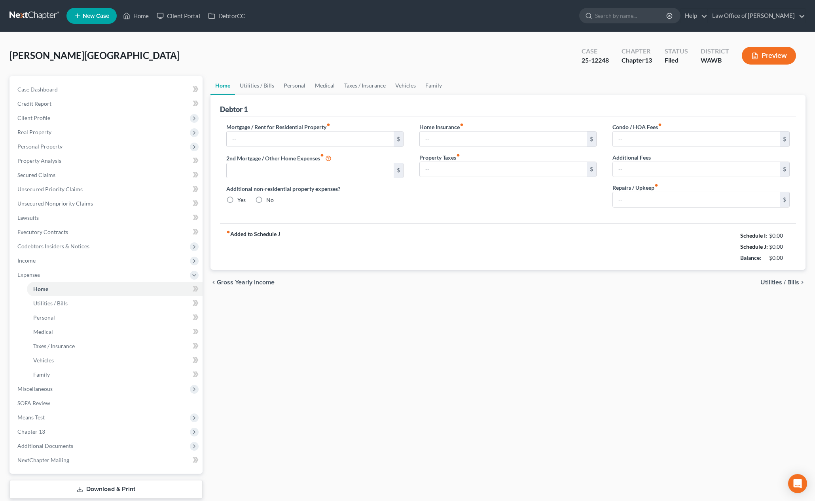
type input "0.00"
click at [413, 84] on link "Vehicles" at bounding box center [406, 85] width 30 height 19
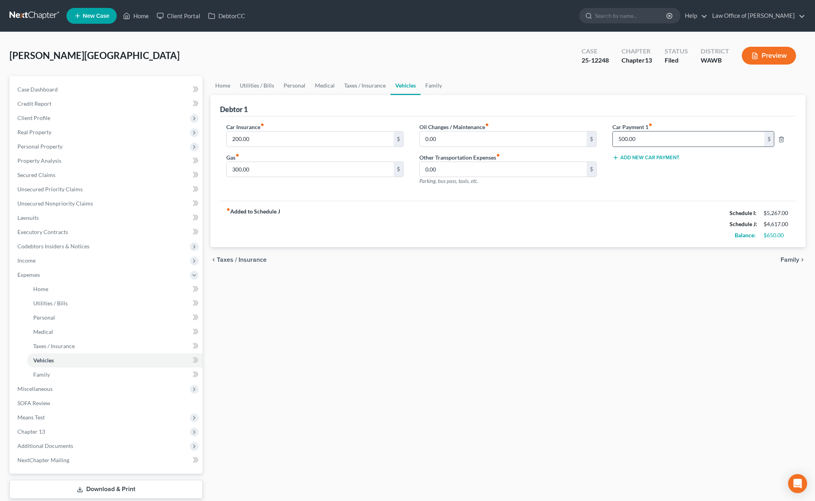
click at [670, 136] on input "500.00" at bounding box center [689, 138] width 152 height 15
click at [371, 85] on link "Taxes / Insurance" at bounding box center [365, 85] width 51 height 19
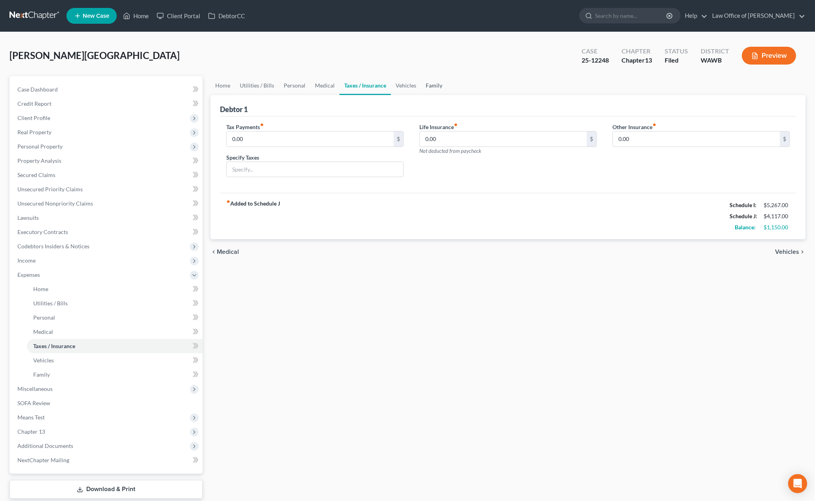
click at [436, 87] on link "Family" at bounding box center [434, 85] width 26 height 19
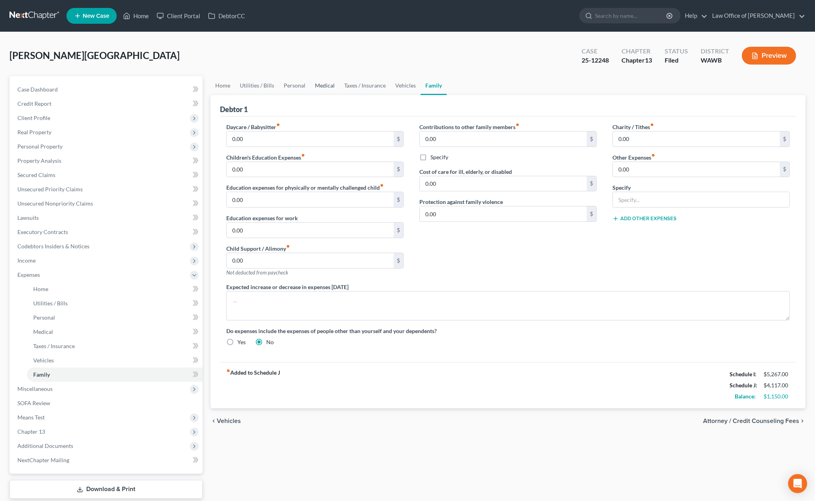
click at [317, 87] on link "Medical" at bounding box center [324, 85] width 29 height 19
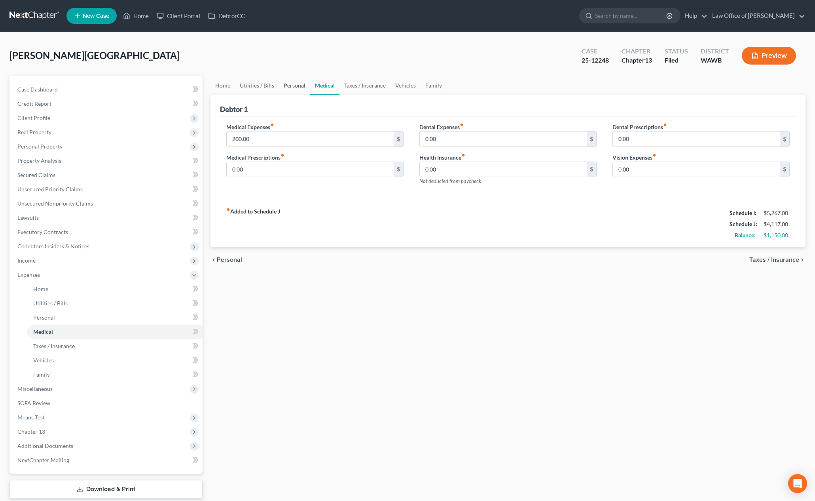
click at [290, 89] on link "Personal" at bounding box center [294, 85] width 31 height 19
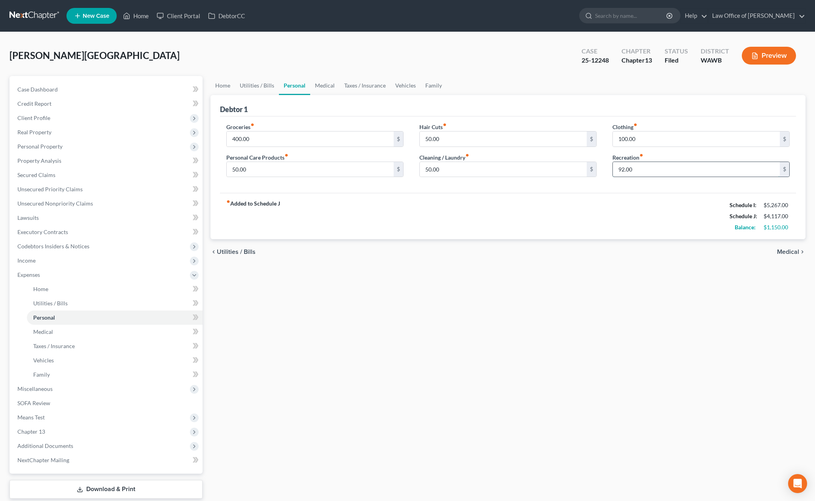
click at [676, 176] on input "92.00" at bounding box center [696, 169] width 167 height 15
type input "5"
type input "6"
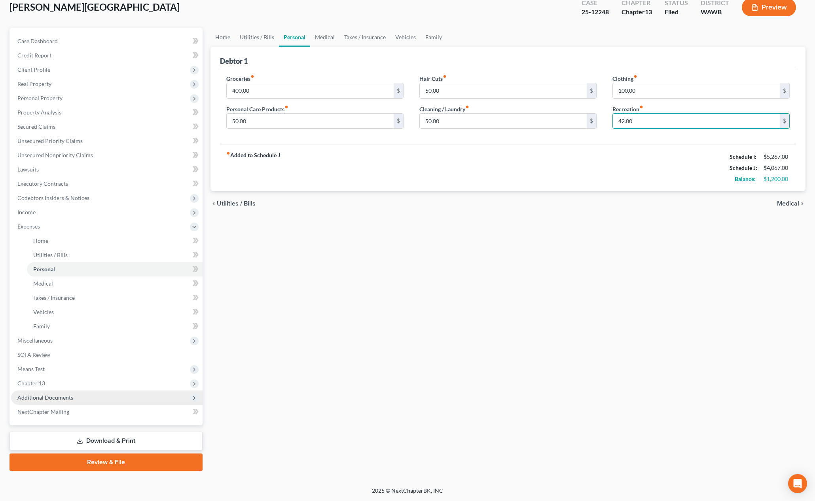
type input "42.00"
click at [97, 396] on span "Additional Documents" at bounding box center [107, 397] width 192 height 14
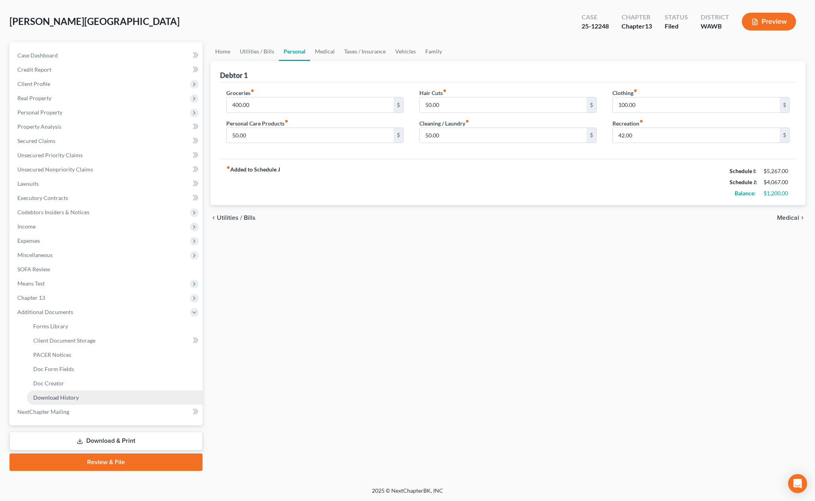
scroll to position [34, 0]
click at [93, 439] on link "Download & Print" at bounding box center [105, 440] width 193 height 19
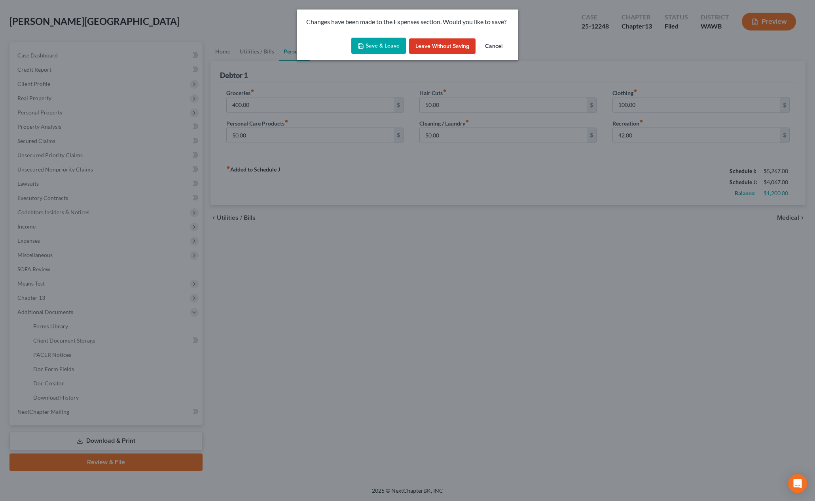
click at [381, 46] on button "Save & Leave" at bounding box center [378, 46] width 55 height 17
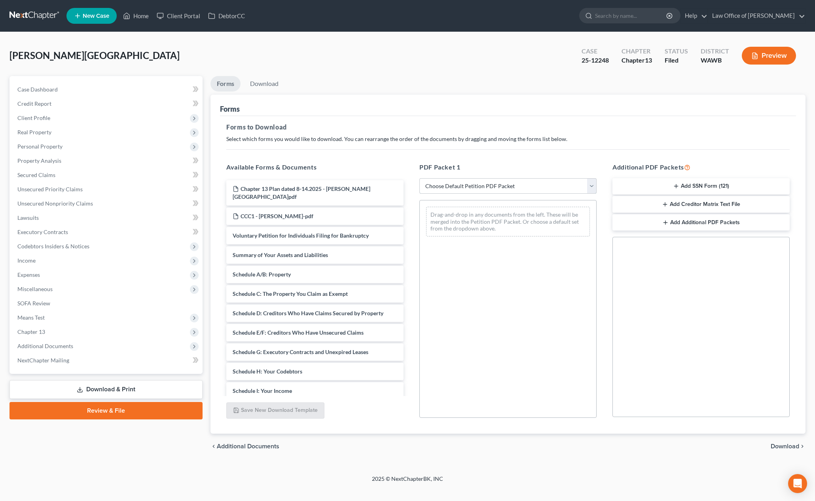
click at [489, 185] on select "Choose Default Petition PDF Packet Complete Bankruptcy Petition (all forms and …" at bounding box center [507, 186] width 177 height 16
select select "2"
click at [419, 178] on select "Choose Default Petition PDF Packet Complete Bankruptcy Petition (all forms and …" at bounding box center [507, 186] width 177 height 16
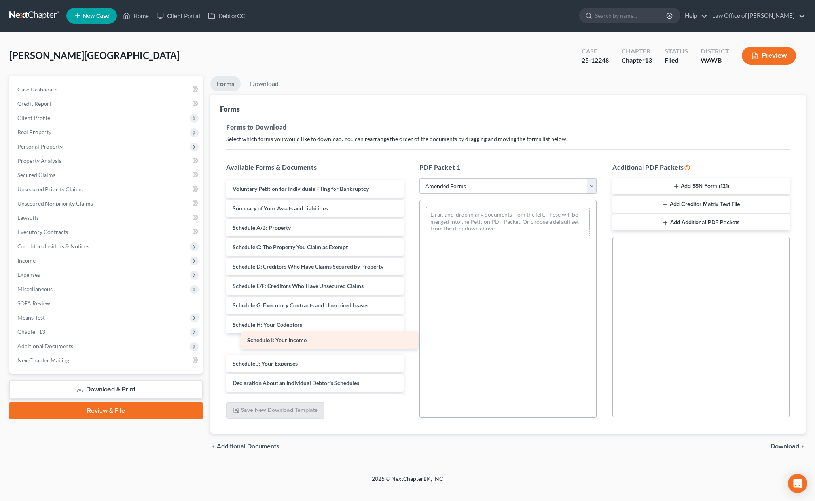
drag, startPoint x: 312, startPoint y: 345, endPoint x: 553, endPoint y: 250, distance: 258.6
click at [410, 250] on div "Schedule I: Your Income Voluntary Petition for Individuals Filing for Bankruptc…" at bounding box center [315, 361] width 190 height 363
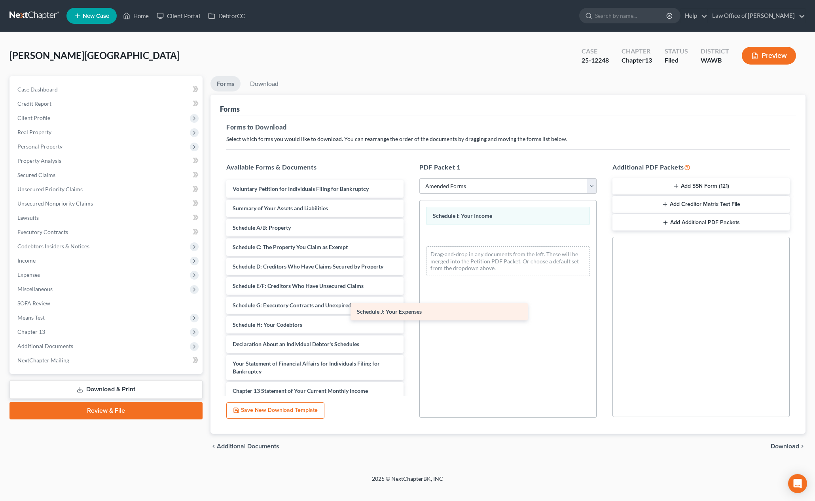
drag, startPoint x: 404, startPoint y: 325, endPoint x: 536, endPoint y: 295, distance: 135.8
click at [410, 297] on div "Schedule J: Your Expenses Voluntary Petition for Individuals Filing for Bankrup…" at bounding box center [315, 342] width 190 height 324
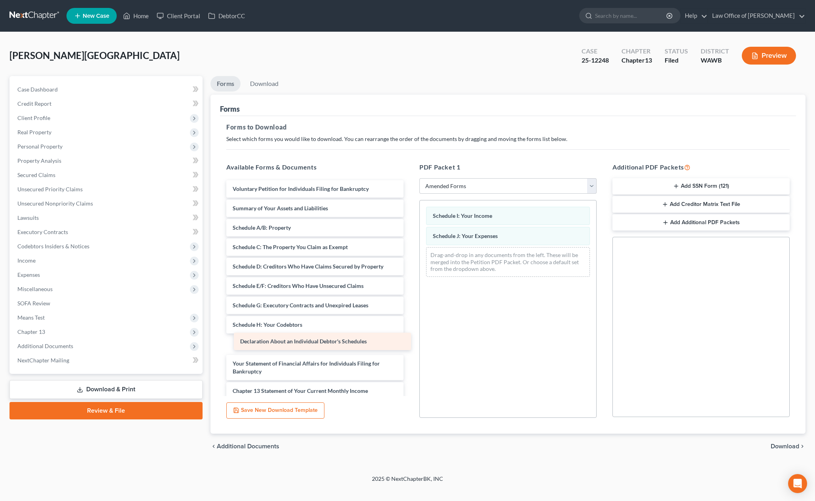
drag, startPoint x: 370, startPoint y: 342, endPoint x: 616, endPoint y: 257, distance: 260.2
click at [410, 258] on div "Declaration About an Individual Debtor's Schedules Voluntary Petition for Indiv…" at bounding box center [315, 342] width 190 height 324
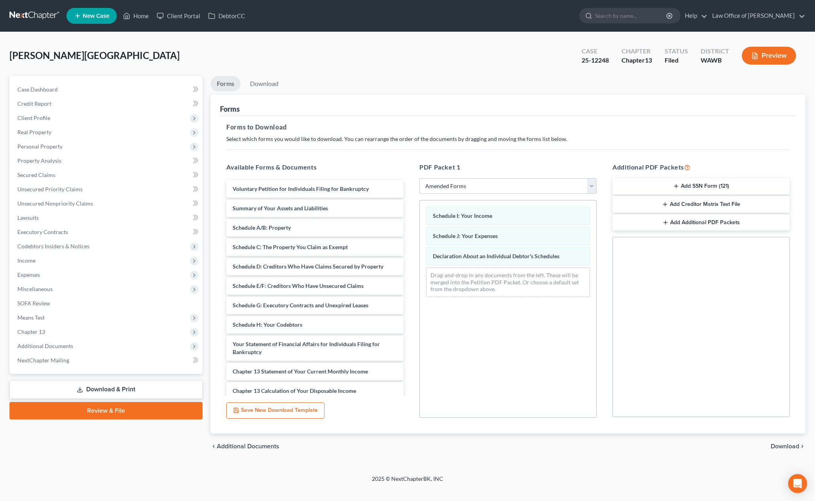
click at [783, 447] on span "Download" at bounding box center [785, 446] width 28 height 6
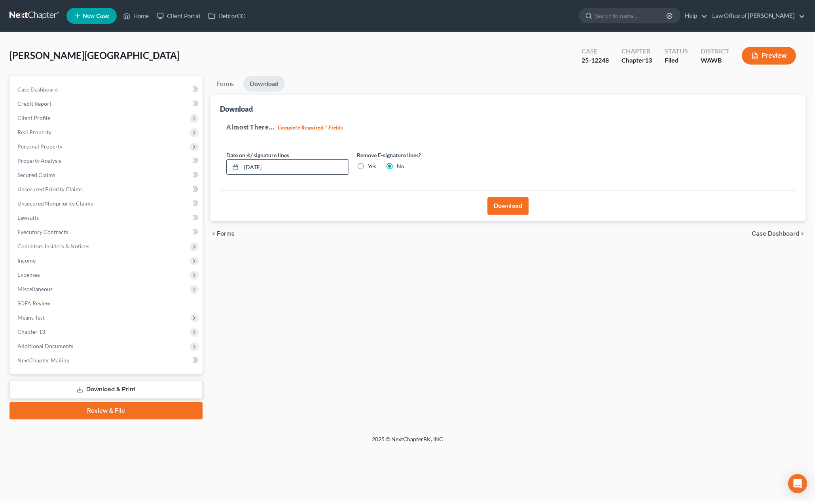
click at [258, 166] on input "[DATE]" at bounding box center [294, 166] width 107 height 15
type input "[DATE]"
click at [507, 202] on button "Download" at bounding box center [507, 205] width 41 height 17
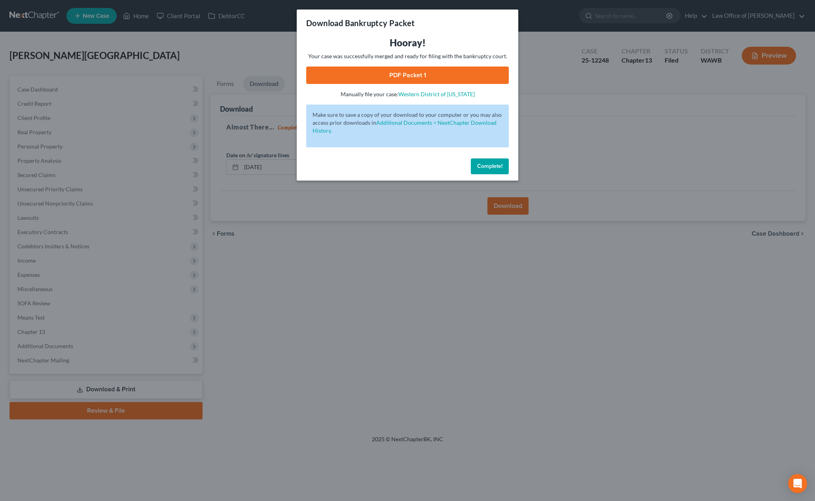
click at [454, 72] on link "PDF Packet 1" at bounding box center [407, 74] width 203 height 17
click at [493, 172] on button "Complete!" at bounding box center [490, 166] width 38 height 16
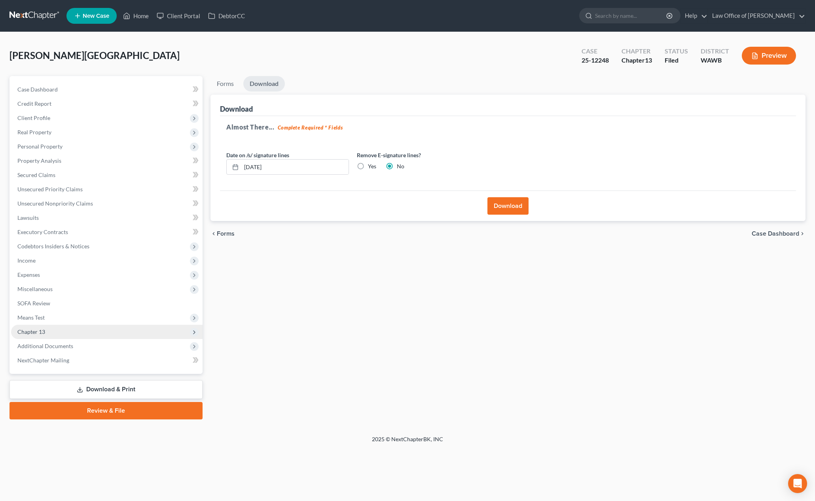
click at [141, 330] on span "Chapter 13" at bounding box center [107, 331] width 192 height 14
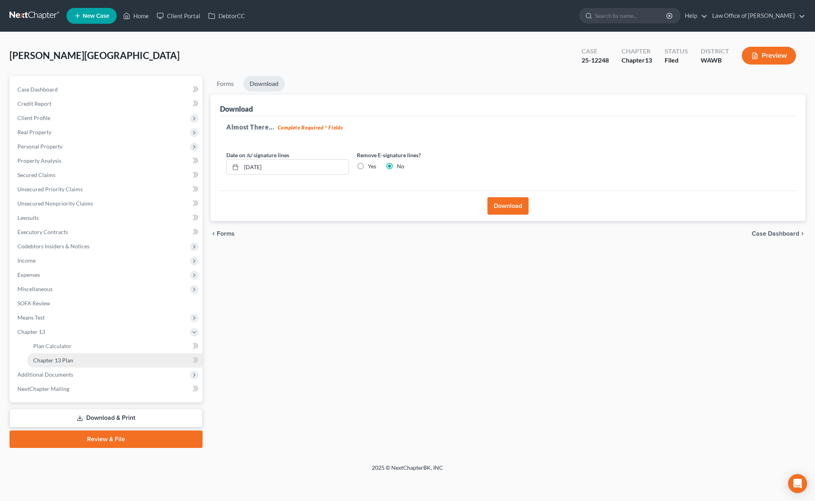
click at [131, 359] on link "Chapter 13 Plan" at bounding box center [115, 360] width 176 height 14
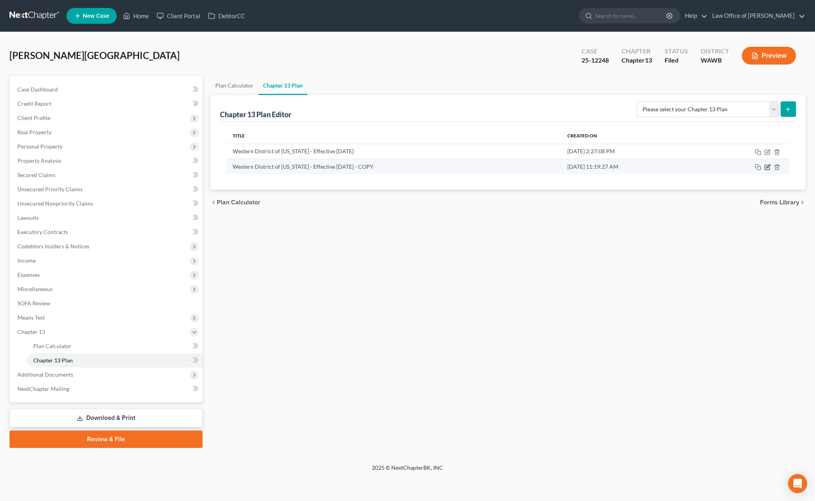
click at [768, 167] on icon "button" at bounding box center [767, 167] width 6 height 6
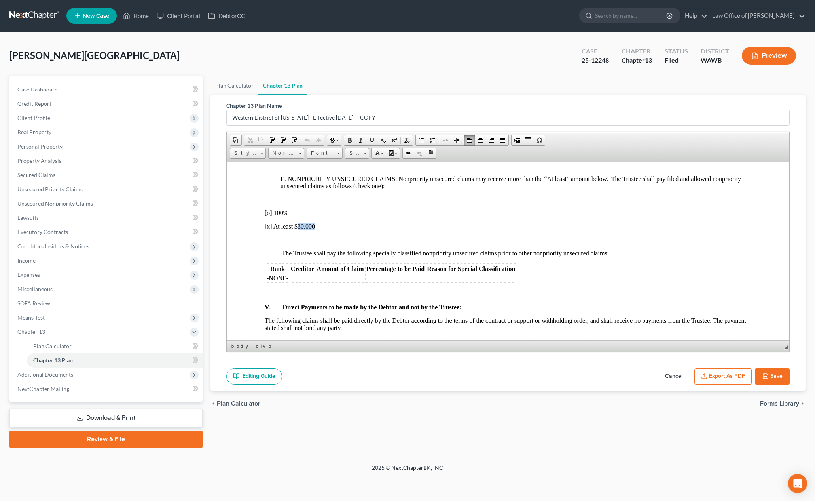
drag, startPoint x: 318, startPoint y: 226, endPoint x: 298, endPoint y: 227, distance: 19.8
click at [298, 227] on p "[x] At least $30,000" at bounding box center [508, 225] width 487 height 7
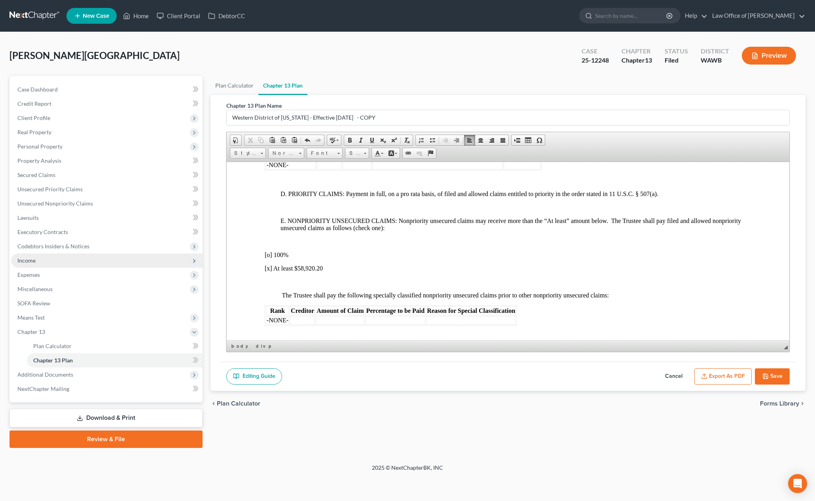
scroll to position [1521, 0]
click at [718, 375] on button "Export as PDF" at bounding box center [722, 376] width 57 height 17
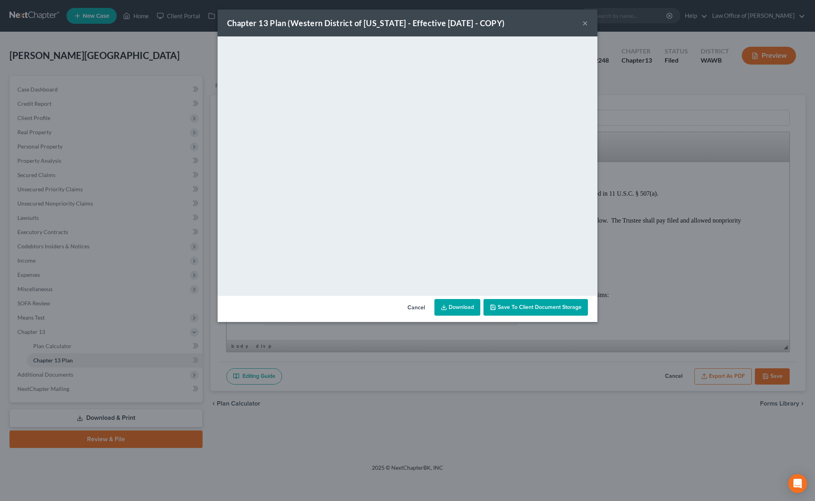
click at [582, 23] on button "×" at bounding box center [585, 22] width 6 height 9
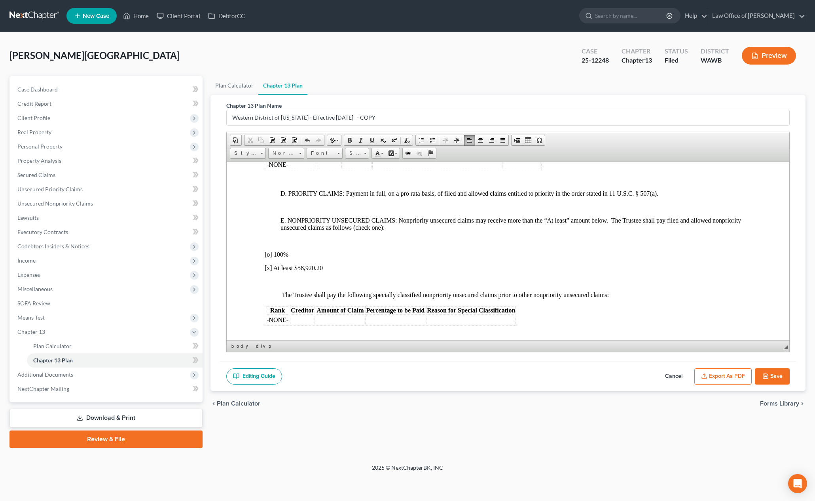
click at [767, 376] on icon "button" at bounding box center [765, 376] width 6 height 6
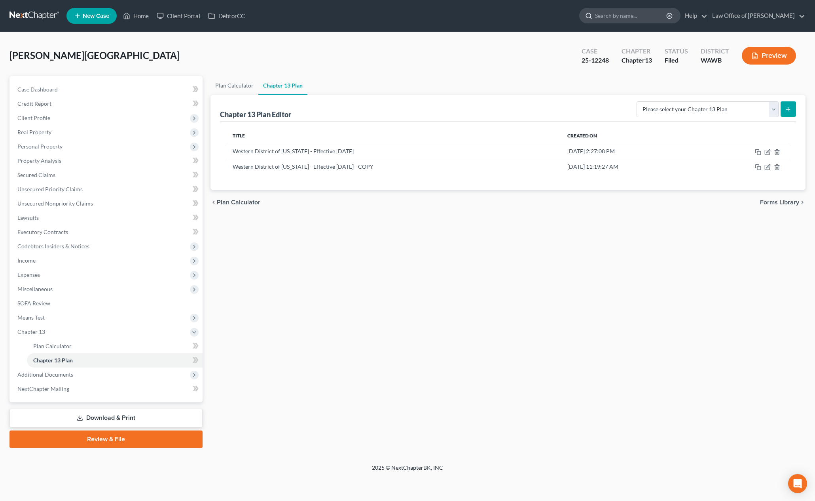
click at [621, 18] on input "search" at bounding box center [631, 15] width 72 height 15
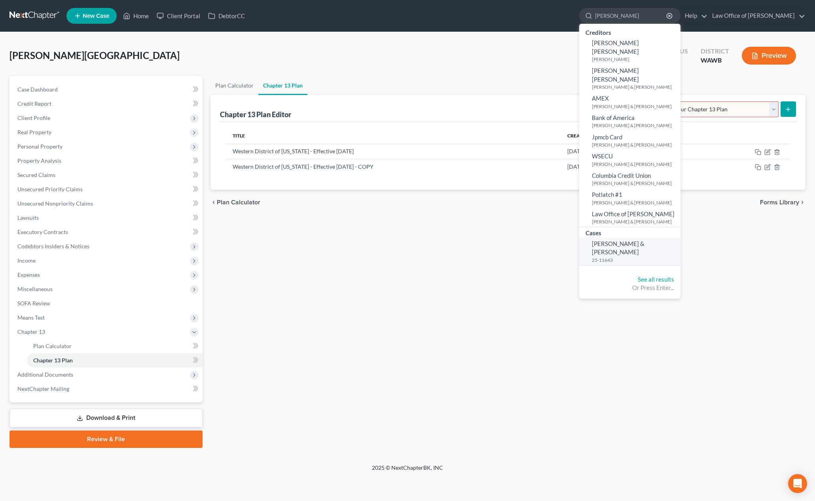
type input "[PERSON_NAME]"
click at [639, 256] on small "25-11643" at bounding box center [635, 259] width 87 height 7
select select "6"
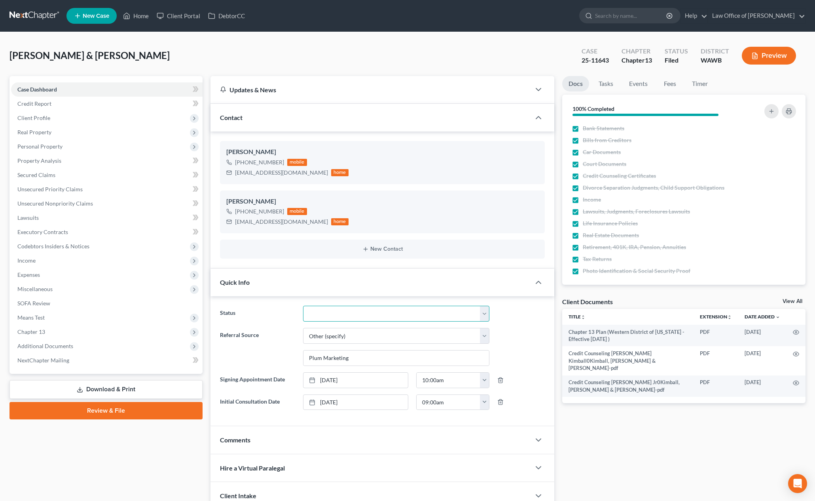
click at [361, 318] on select "Completed Discharged Dismissed Filed In Progress Lead Lost Lead Plan Confirmed …" at bounding box center [396, 313] width 186 height 16
select select "7"
click at [303, 305] on select "Completed Discharged Dismissed Filed In Progress Lead Lost Lead Plan Confirmed …" at bounding box center [396, 313] width 186 height 16
click at [607, 81] on link "Tasks" at bounding box center [605, 83] width 27 height 15
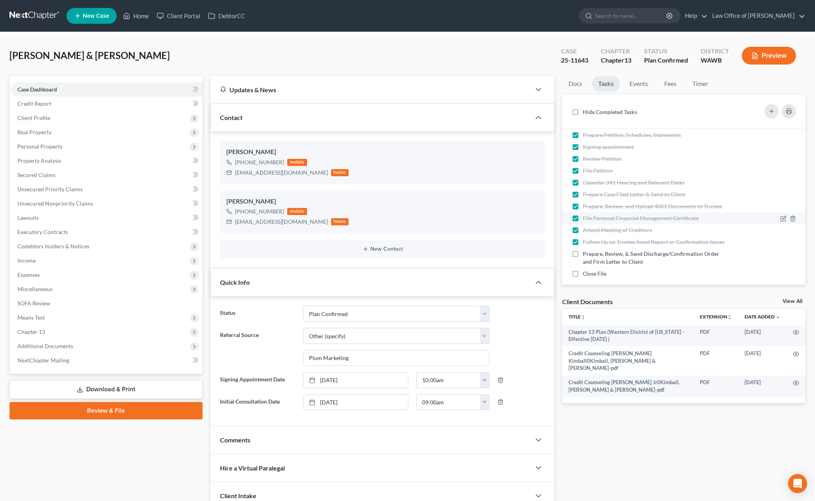
scroll to position [37, 0]
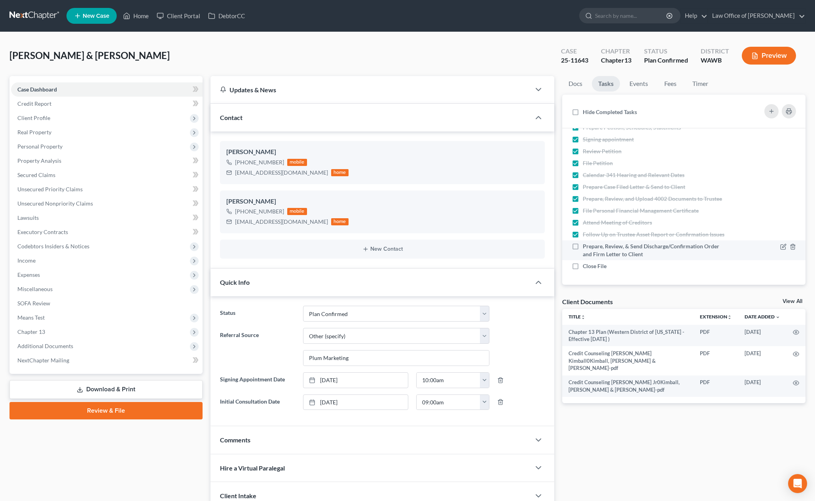
click at [583, 248] on label "Prepare, Review, & Send Discharge/Confirmation Order and Firm Letter to Client" at bounding box center [656, 250] width 146 height 16
click at [586, 247] on input "Prepare, Review, & Send Discharge/Confirmation Order and Firm Letter to Client" at bounding box center [588, 244] width 5 height 5
checkbox input "true"
click at [583, 270] on label "Close File" at bounding box center [598, 266] width 30 height 8
click at [583, 266] on label "Close File" at bounding box center [598, 266] width 30 height 8
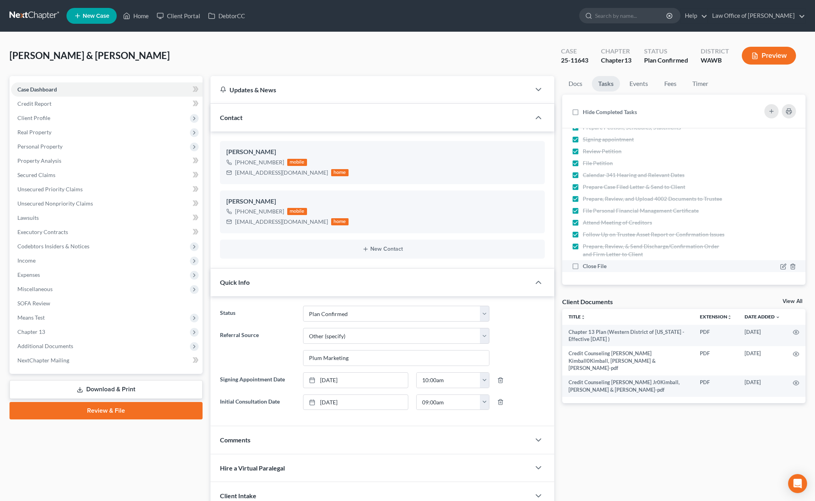
click at [586, 266] on input "Close File" at bounding box center [588, 264] width 5 height 5
checkbox input "true"
click at [163, 345] on span "Additional Documents" at bounding box center [107, 346] width 192 height 14
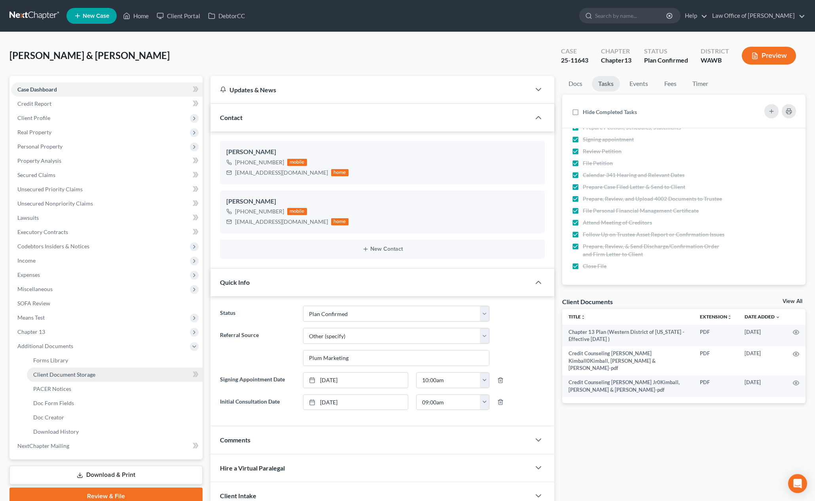
click at [124, 372] on link "Client Document Storage" at bounding box center [115, 374] width 176 height 14
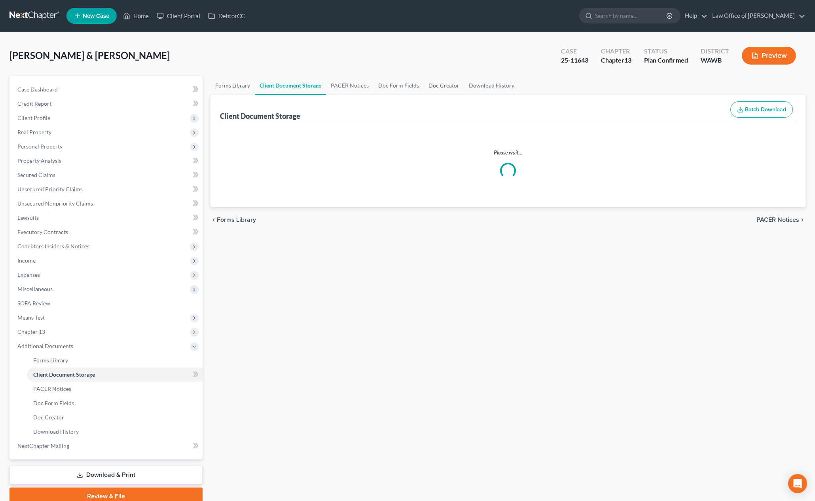
select select "0"
select select "1"
select select "3"
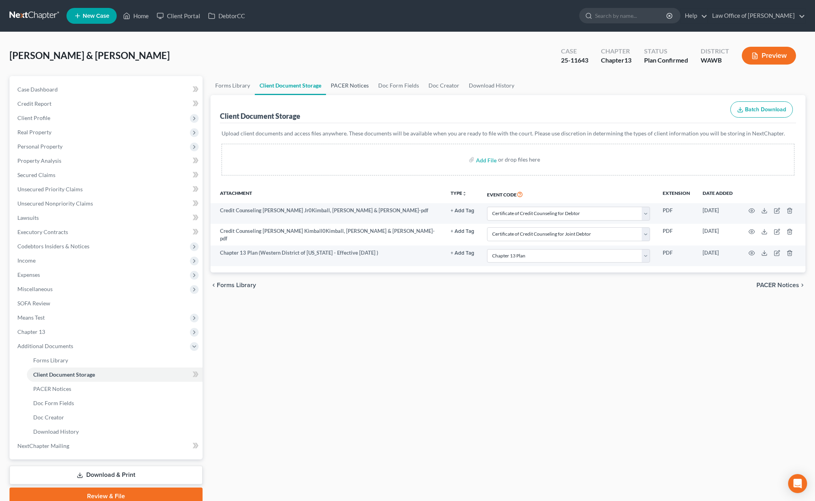
click at [356, 87] on link "PACER Notices" at bounding box center [349, 85] width 47 height 19
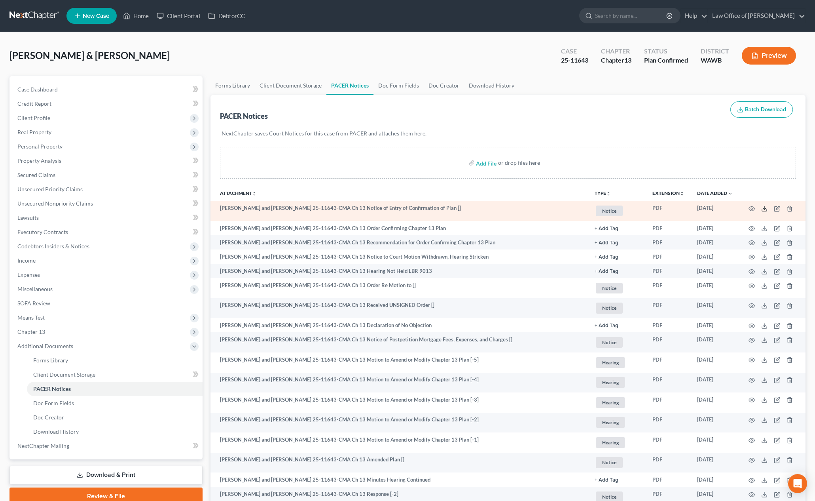
click at [764, 209] on polyline at bounding box center [764, 208] width 3 height 1
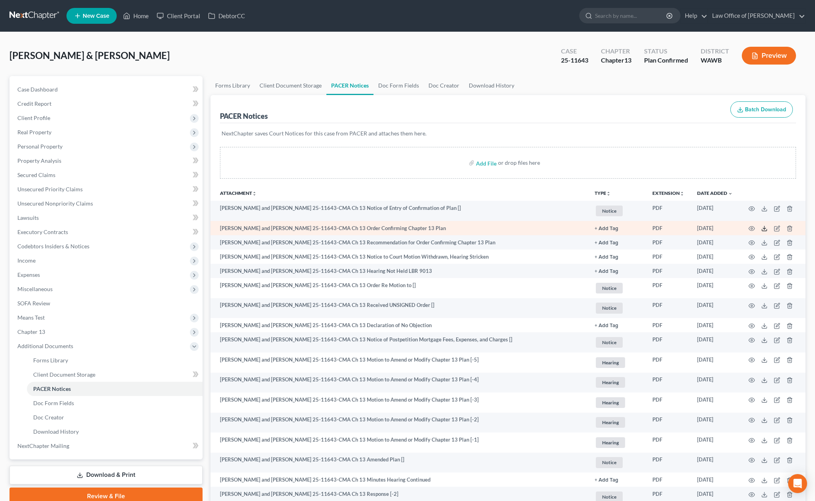
click at [766, 231] on icon at bounding box center [764, 230] width 5 height 2
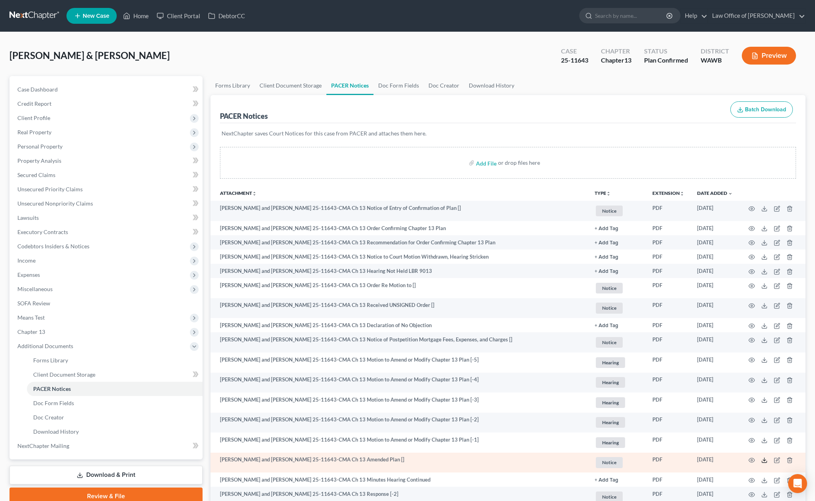
click at [765, 462] on icon at bounding box center [764, 460] width 6 height 6
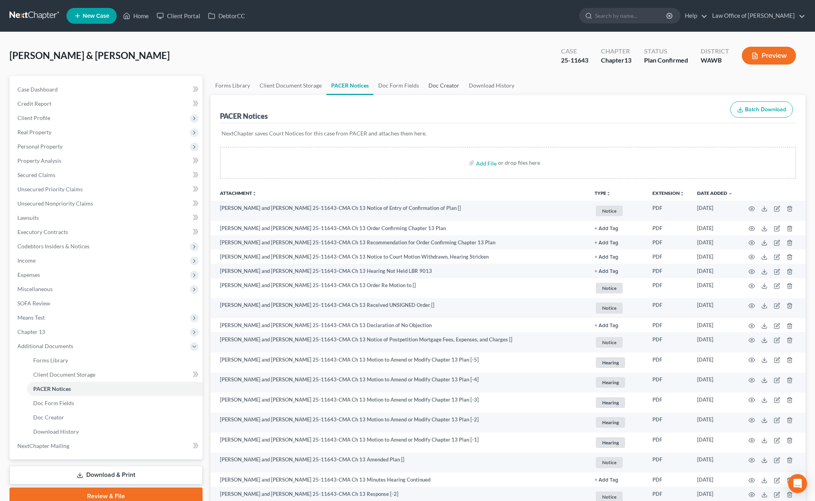
click at [442, 86] on link "Doc Creator" at bounding box center [444, 85] width 40 height 19
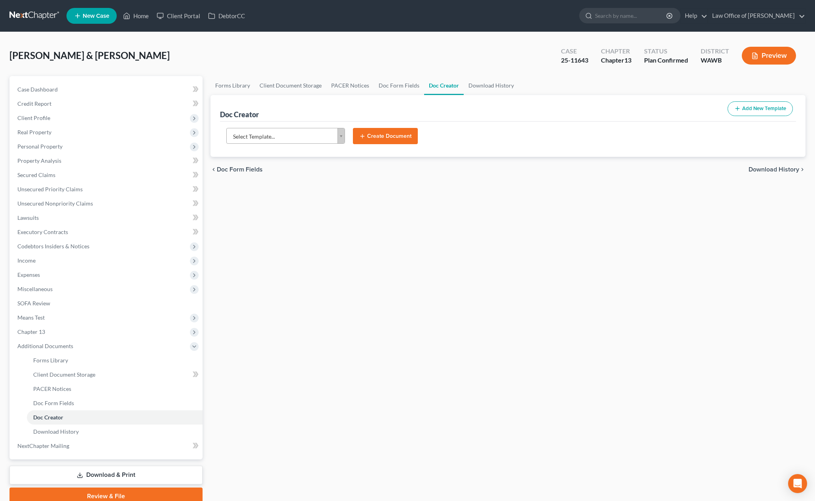
click at [268, 137] on body "Home New Case Client Portal DebtorCC Law Office of [PERSON_NAME] Tse [EMAIL_ADD…" at bounding box center [407, 267] width 815 height 535
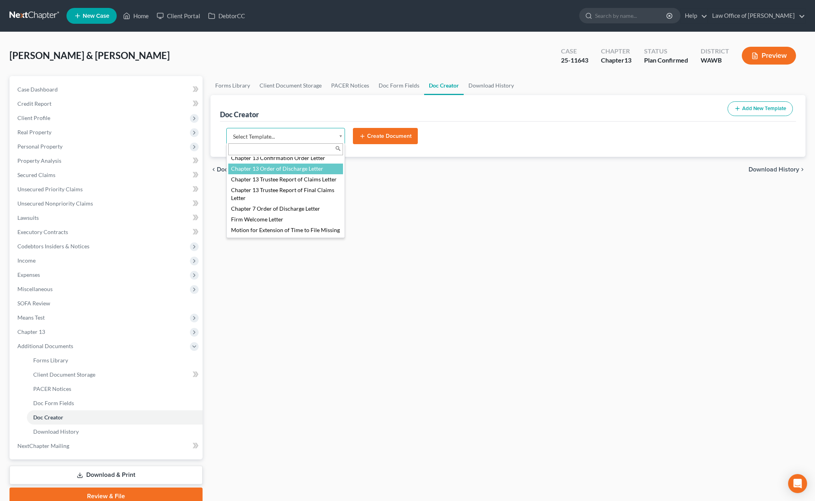
scroll to position [182, 0]
select select "104375"
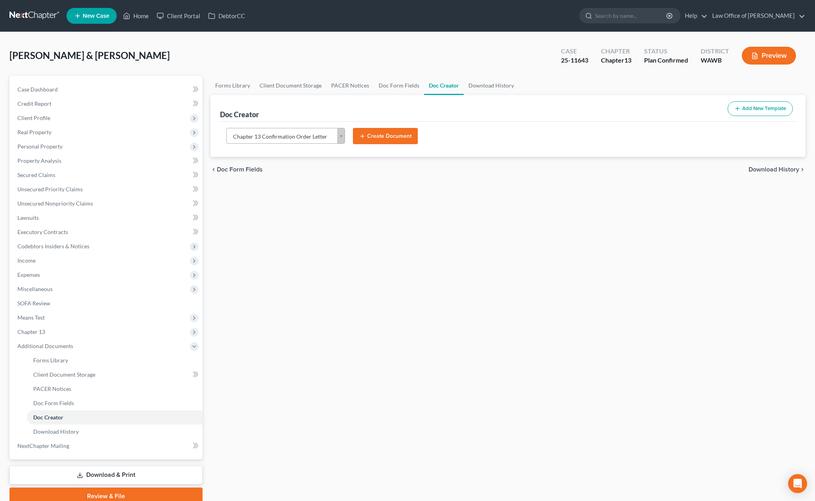
click at [404, 139] on button "Create Document" at bounding box center [385, 136] width 65 height 17
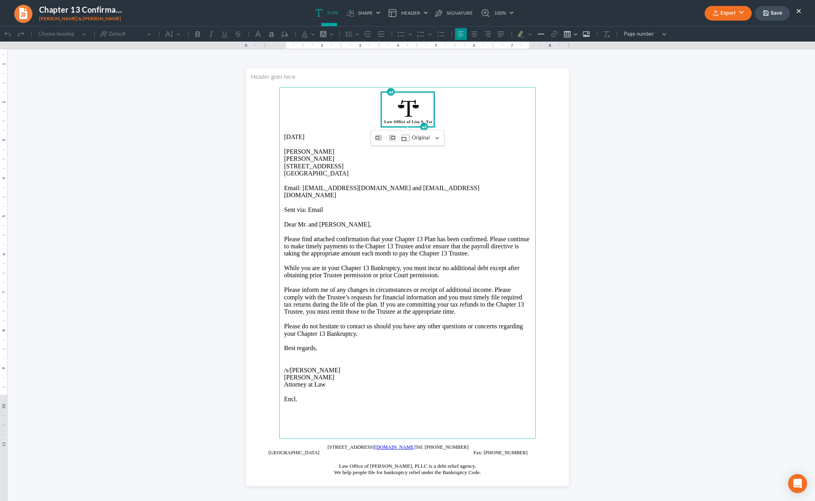
scroll to position [0, 0]
click at [309, 137] on p "[DATE]" at bounding box center [407, 136] width 247 height 7
click at [725, 6] on button "Export" at bounding box center [728, 13] width 47 height 15
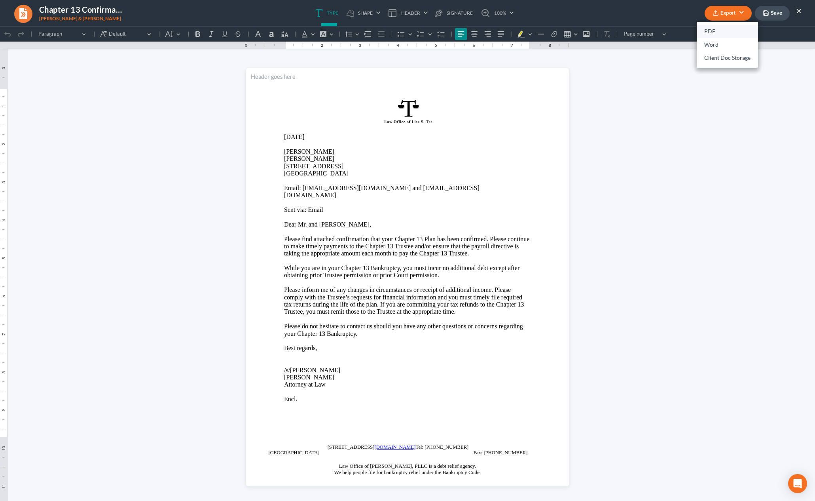
click at [720, 28] on link "PDF" at bounding box center [727, 31] width 61 height 13
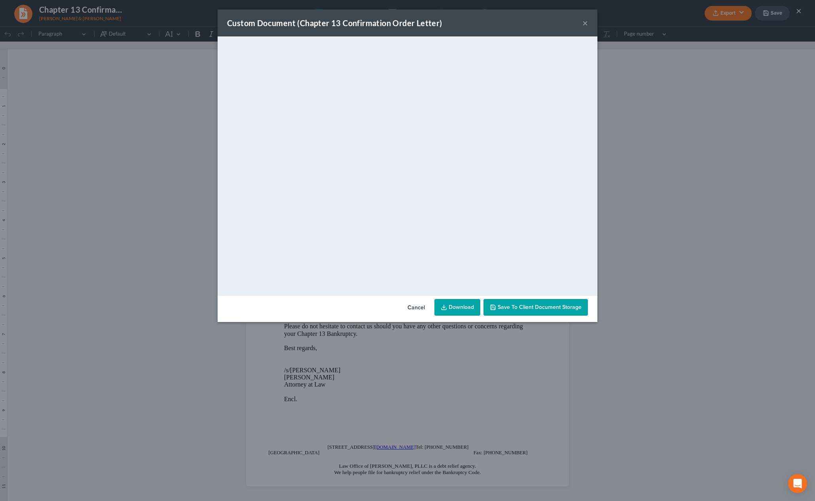
click at [579, 25] on div "Custom Document (Chapter 13 Confirmation Order Letter) ×" at bounding box center [408, 22] width 380 height 27
click at [583, 24] on button "×" at bounding box center [585, 22] width 6 height 9
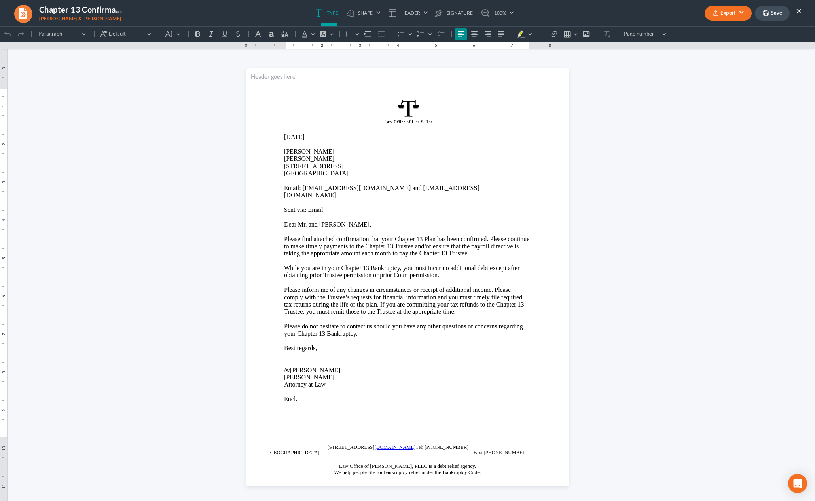
click at [804, 10] on div "Export PDF Word Client Doc Storage Save ×" at bounding box center [753, 13] width 113 height 17
click at [800, 11] on button "×" at bounding box center [799, 10] width 6 height 9
